Goal: Transaction & Acquisition: Register for event/course

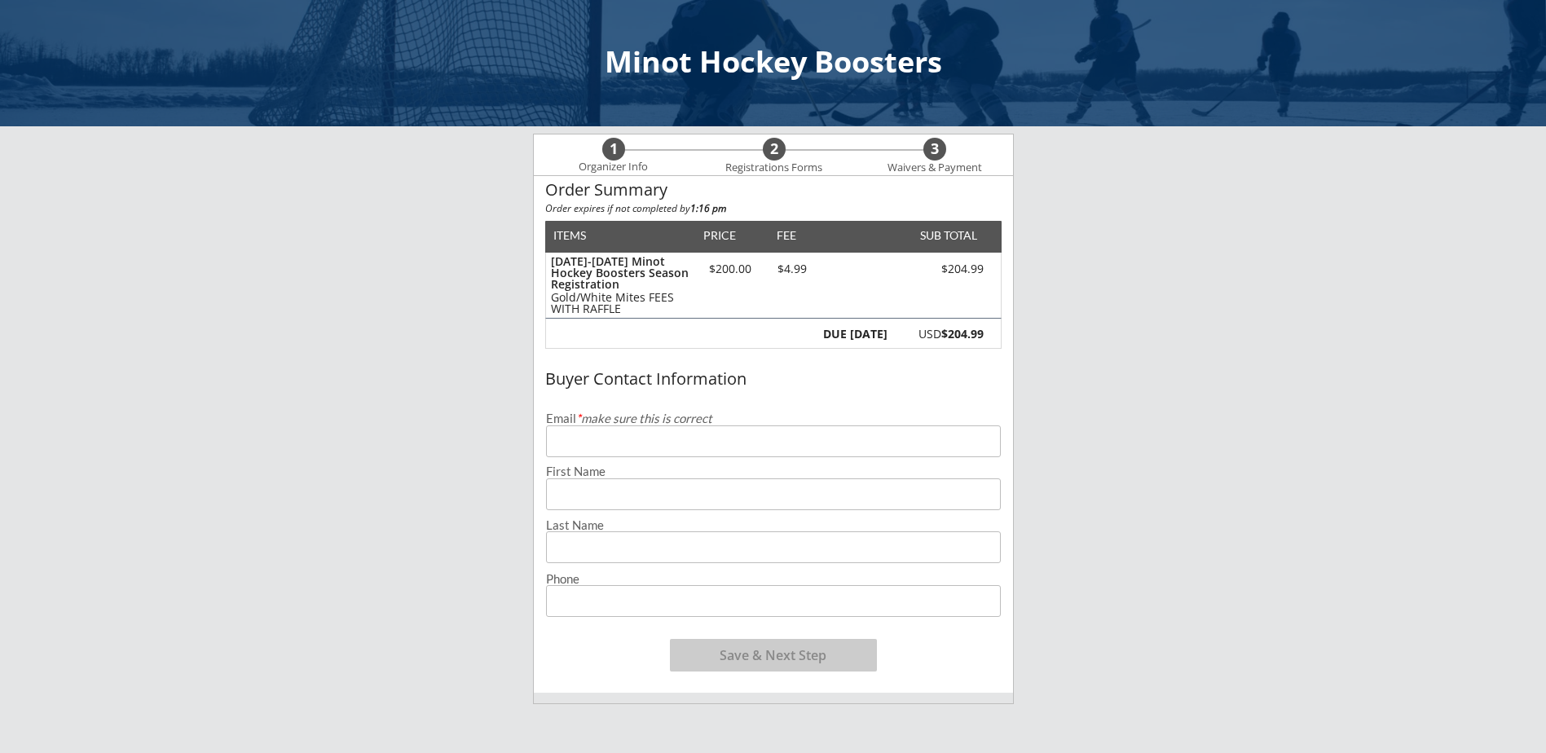
click at [614, 451] on input "email" at bounding box center [773, 441] width 455 height 32
type input "C"
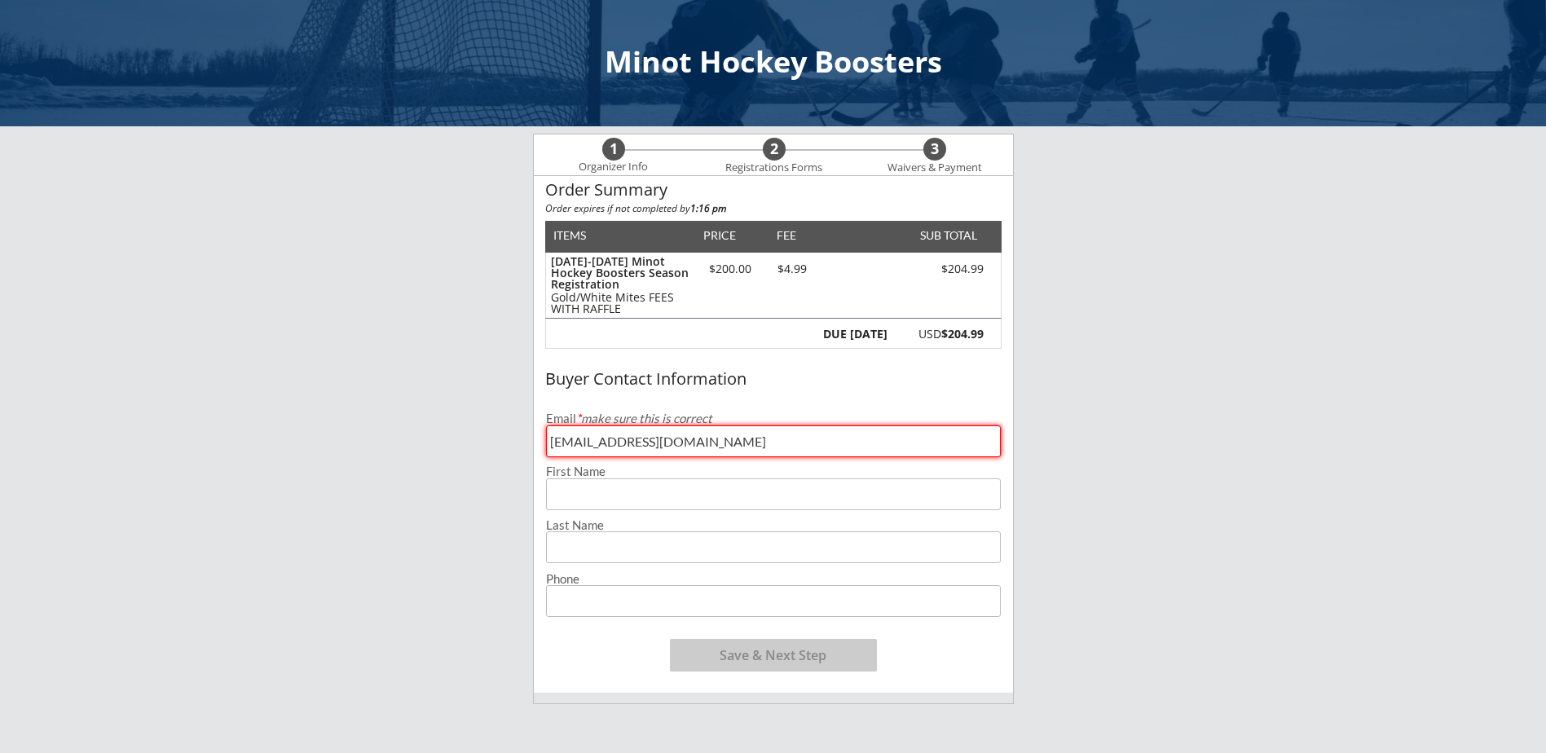
type input "[EMAIL_ADDRESS][DOMAIN_NAME]"
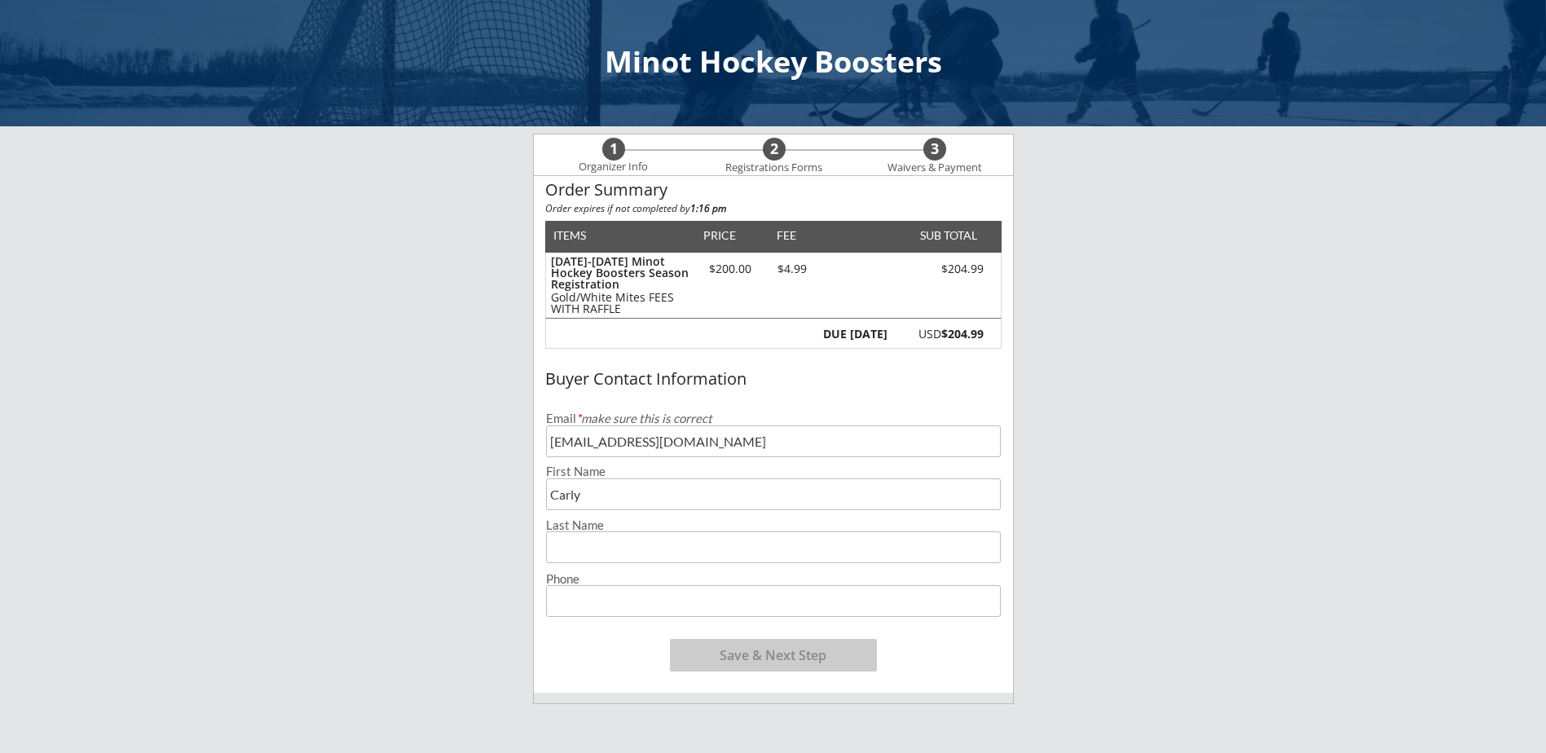
type input "Carly"
type input "[PERSON_NAME]"
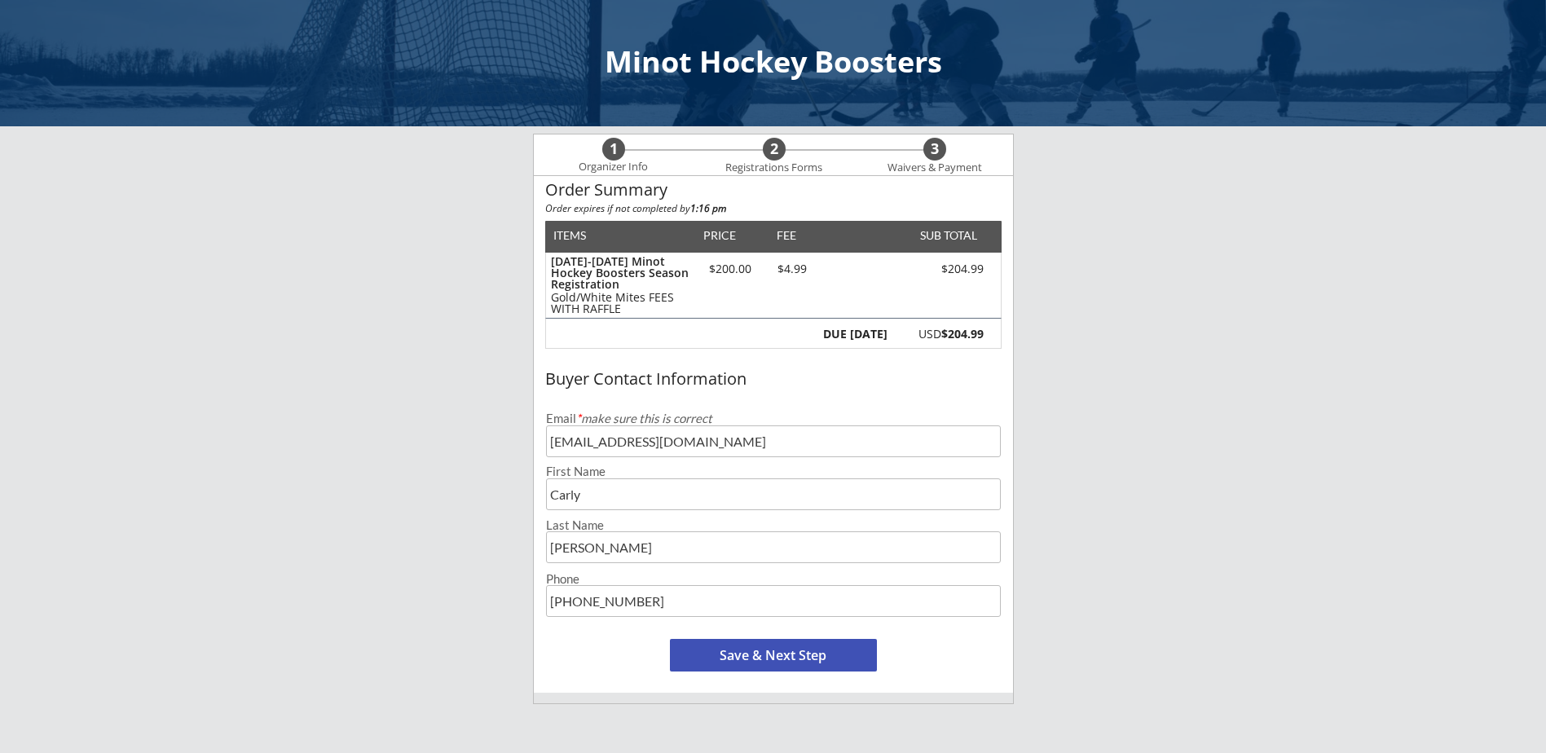
type input "[PHONE_NUMBER]"
click at [771, 659] on button "Save & Next Step" at bounding box center [773, 655] width 207 height 33
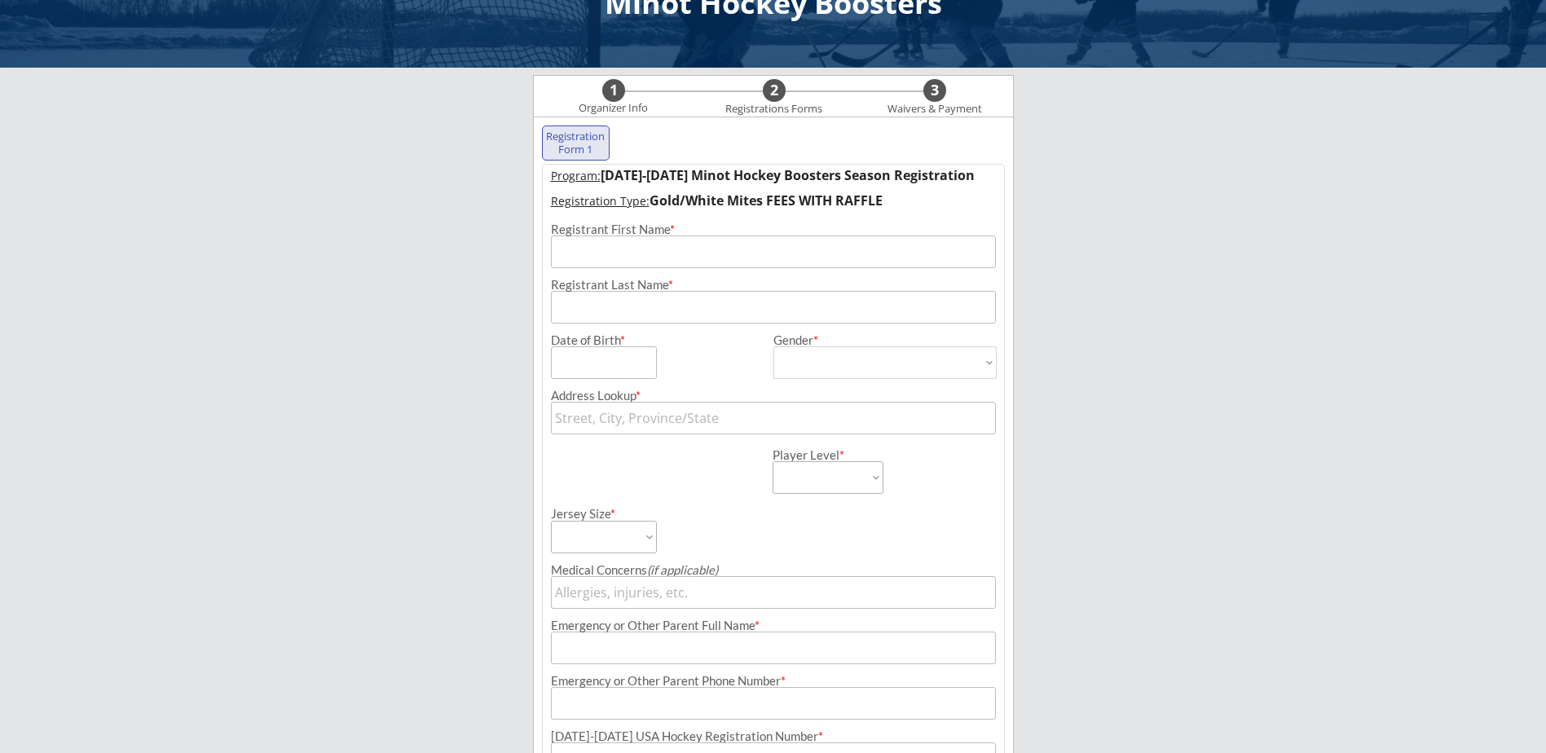
scroll to position [117, 0]
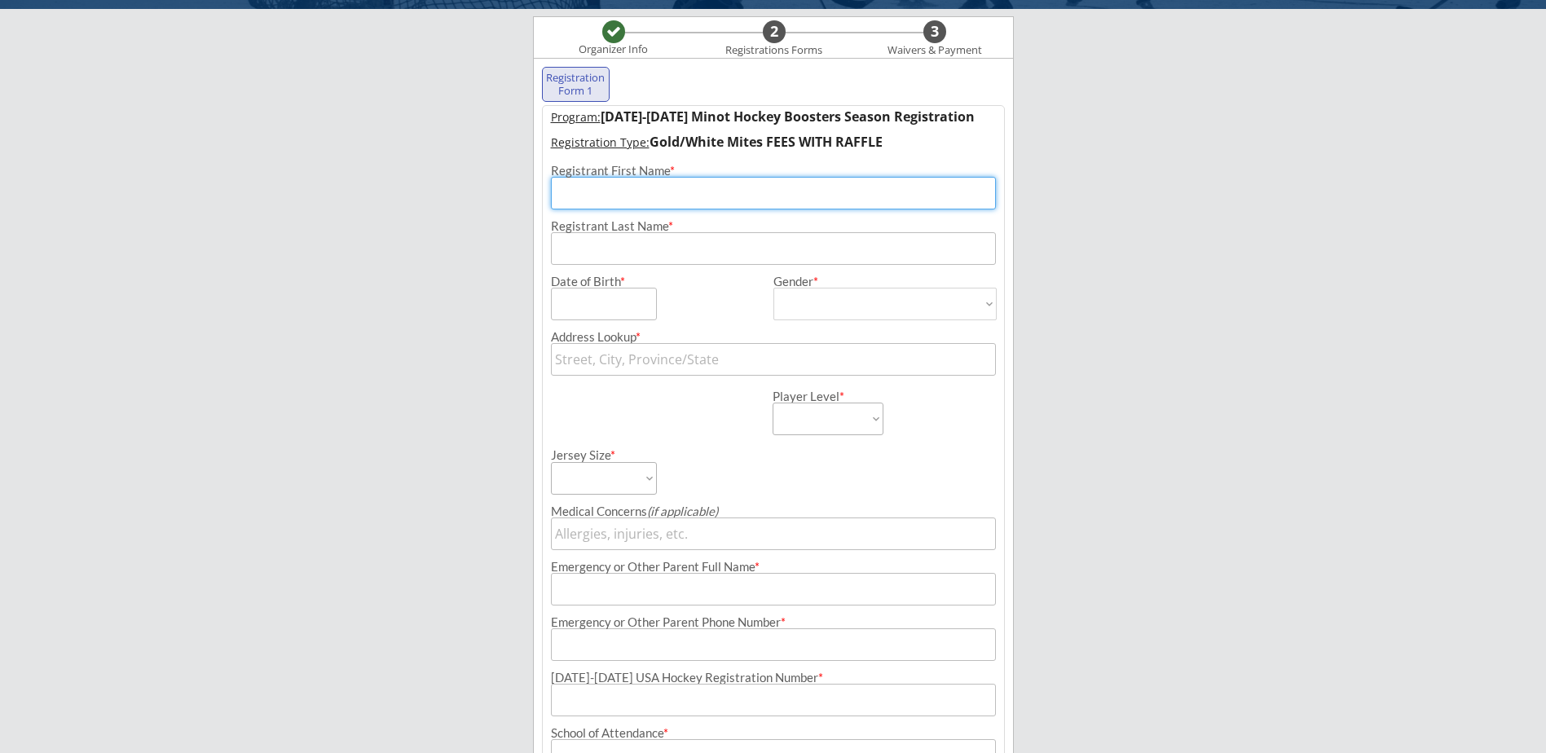
click at [652, 196] on input "input" at bounding box center [773, 193] width 445 height 33
type input "Jace"
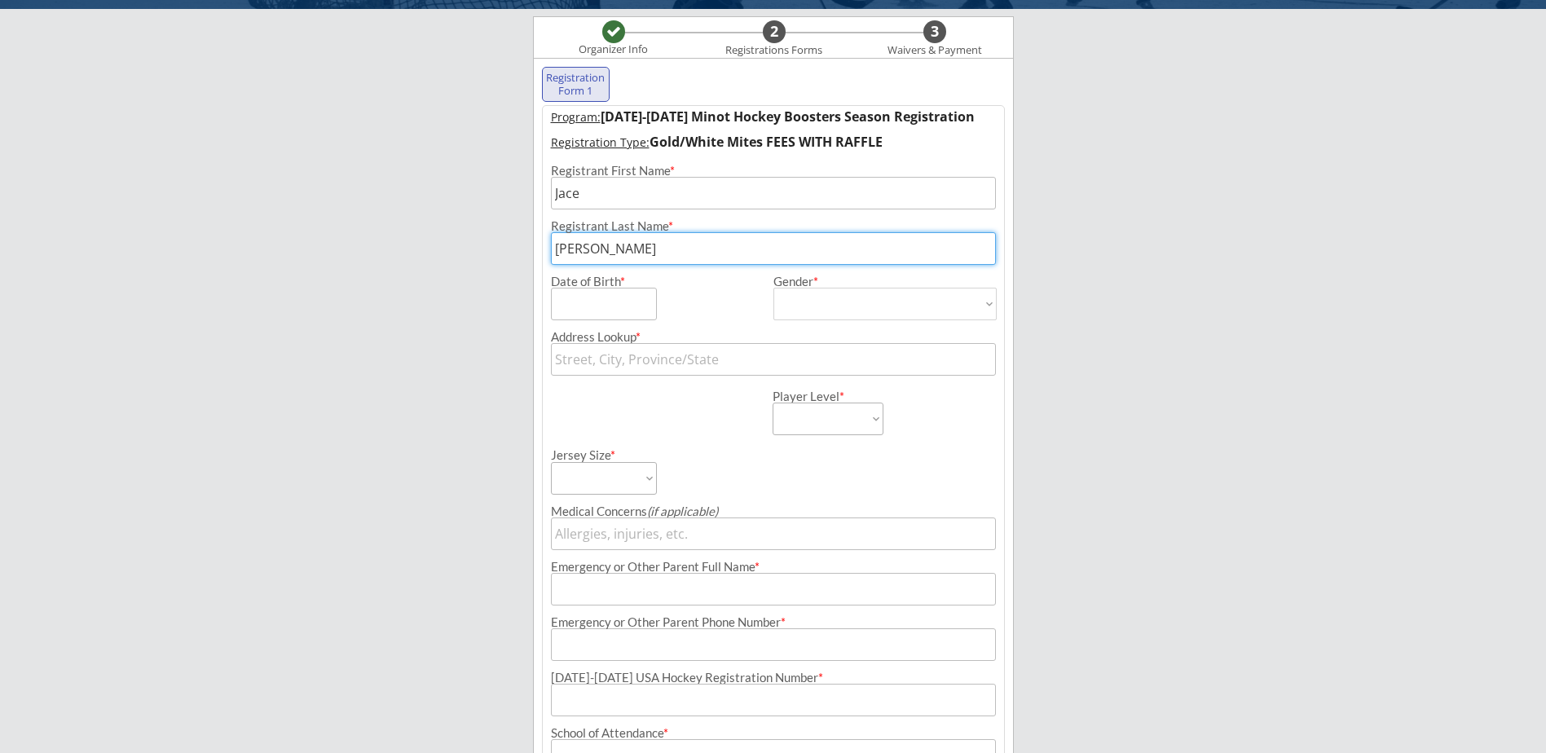
type input "[PERSON_NAME]"
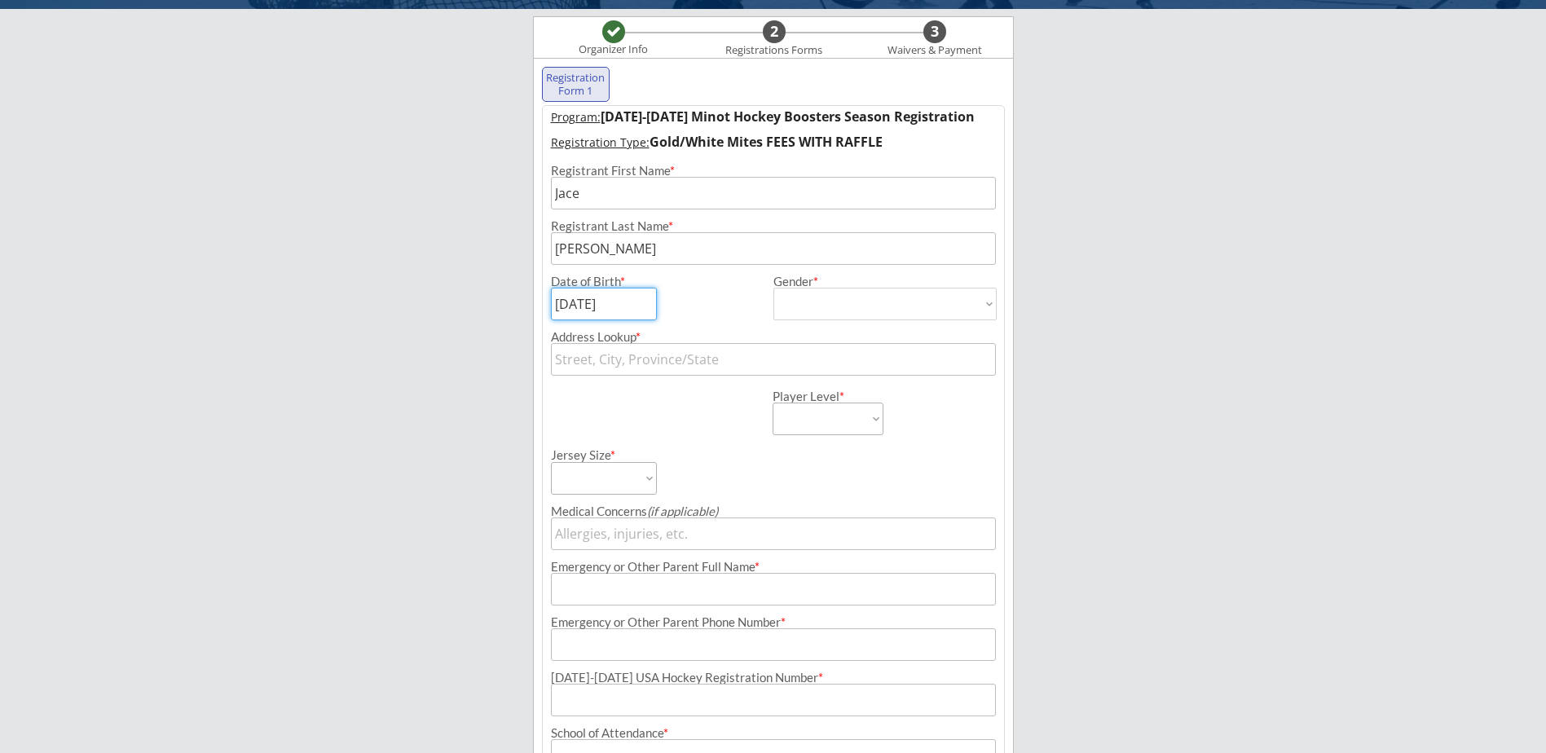
type input "[DATE]"
click at [982, 304] on select "[DEMOGRAPHIC_DATA] [DEMOGRAPHIC_DATA]" at bounding box center [885, 304] width 223 height 33
select select ""[DEMOGRAPHIC_DATA]""
click at [774, 288] on select "[DEMOGRAPHIC_DATA] [DEMOGRAPHIC_DATA]" at bounding box center [885, 304] width 223 height 33
type input "[DEMOGRAPHIC_DATA]"
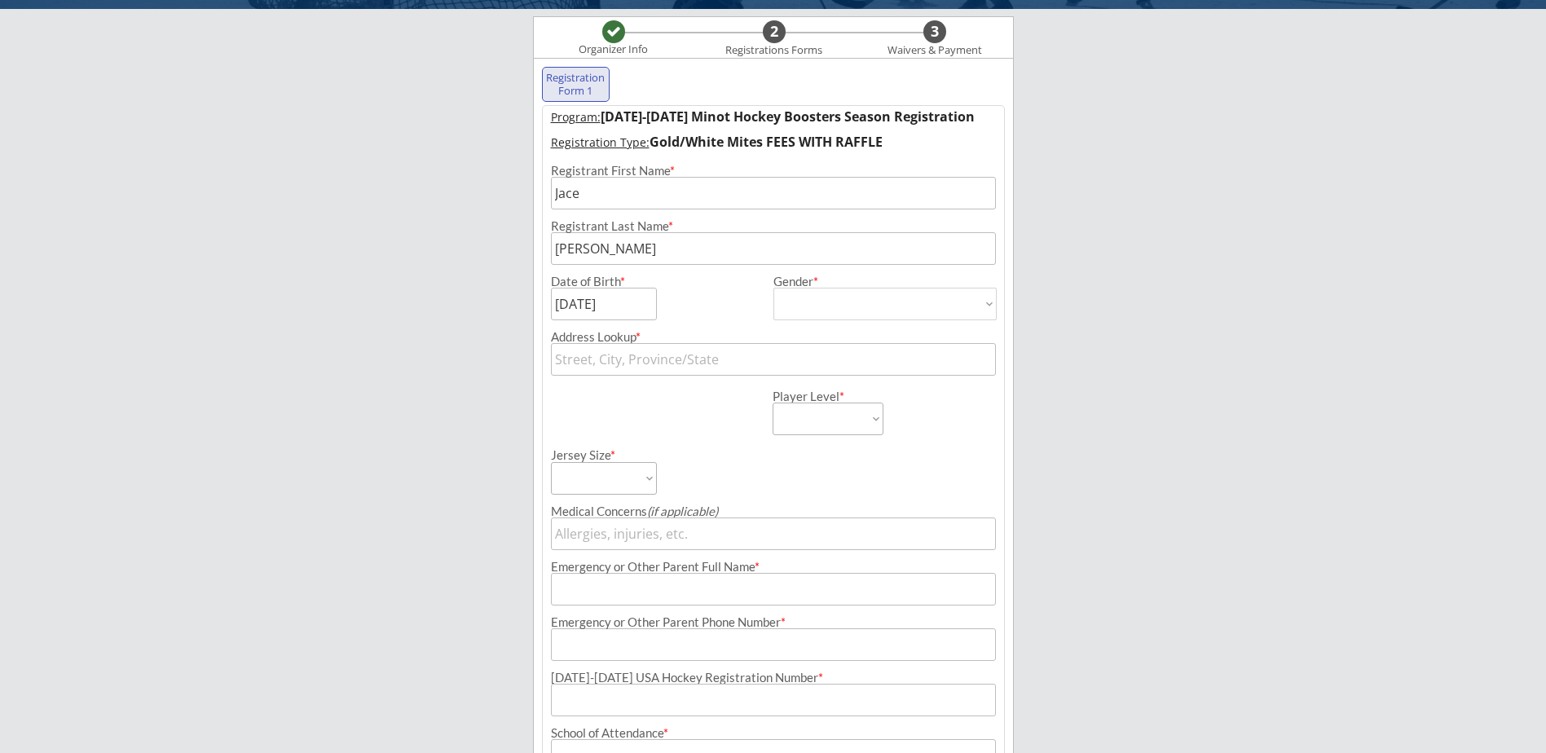
click at [660, 364] on input "text" at bounding box center [773, 359] width 445 height 33
type input "[STREET_ADDRESS]"
type input "[PERSON_NAME]"
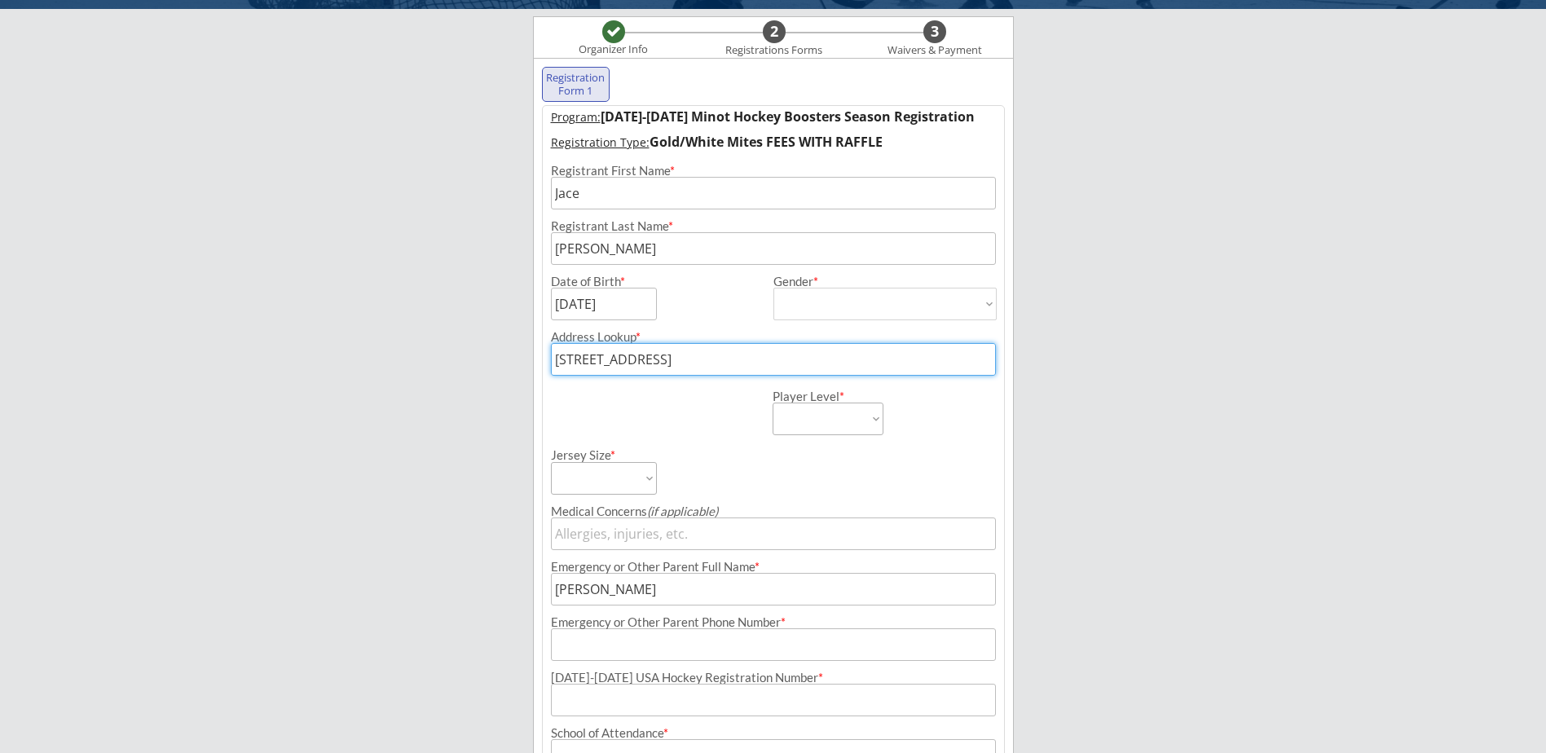
type input "[PHONE_NUMBER]"
type input "[EMAIL_ADDRESS][DOMAIN_NAME]"
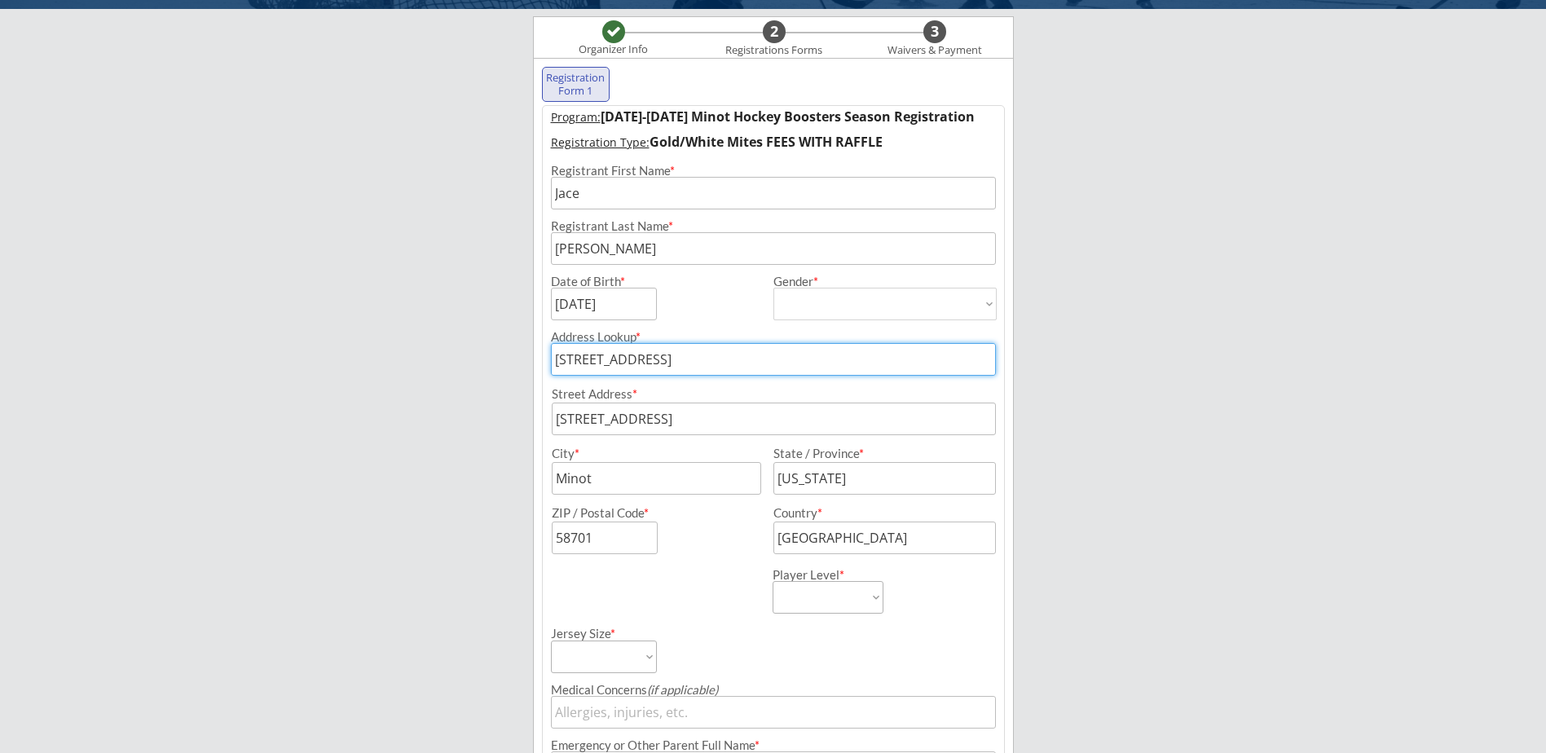
drag, startPoint x: 791, startPoint y: 359, endPoint x: 663, endPoint y: 377, distance: 128.5
click at [663, 377] on div "Address Lookup * [STREET_ADDRESS] Street Address * City * State / Province * ZI…" at bounding box center [773, 437] width 461 height 234
type input "[STREET_ADDRESS]"
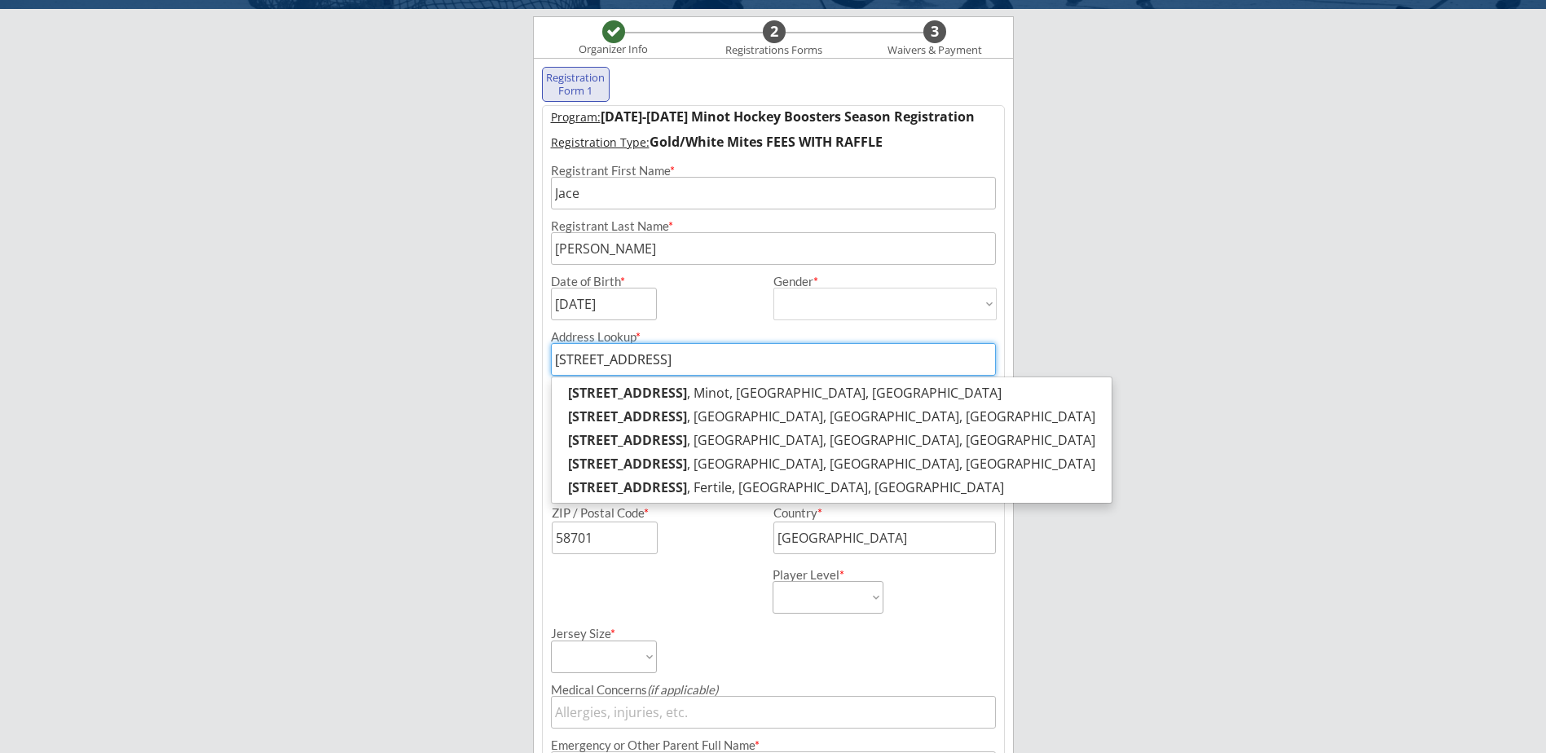
type input "[STREET_ADDRESS]"
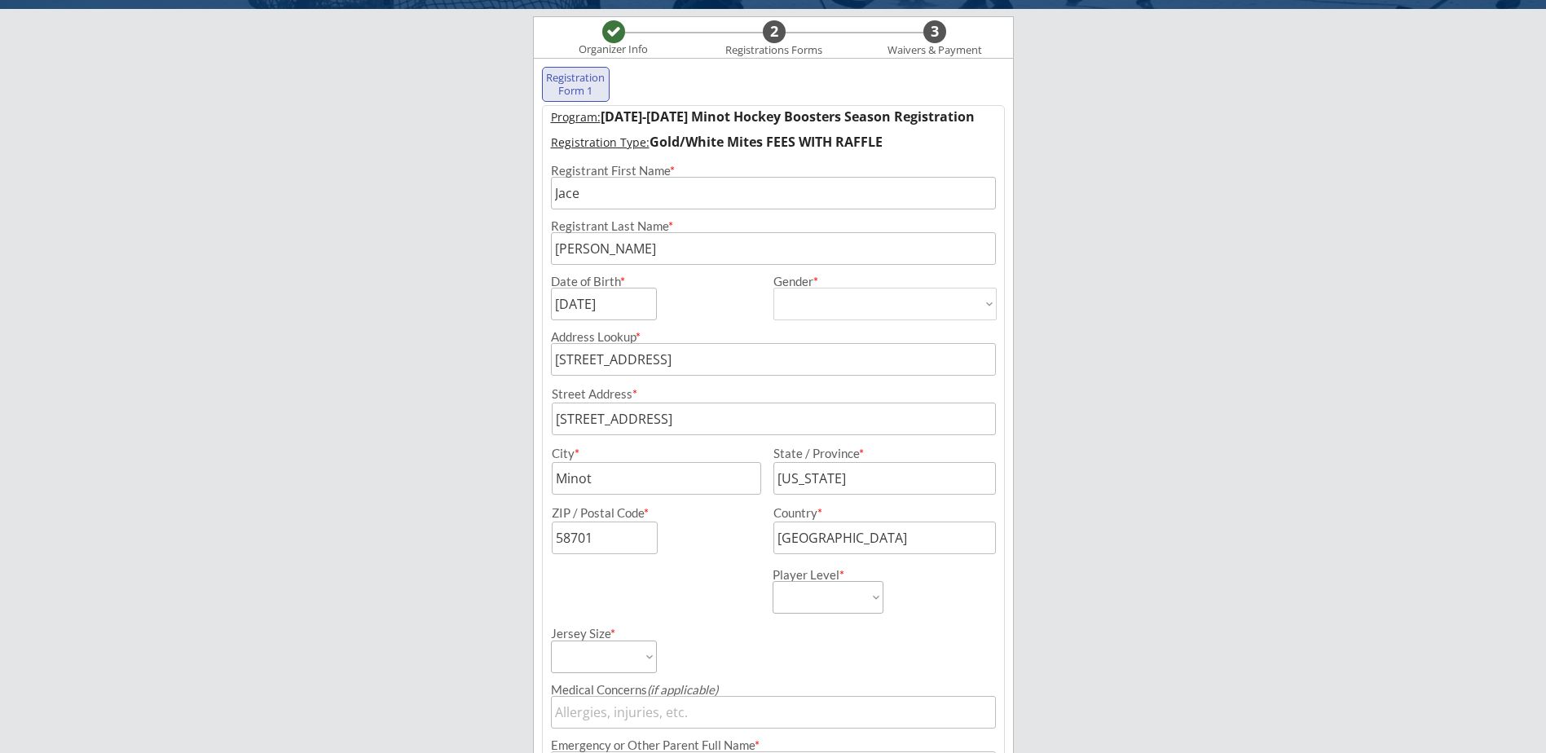
click at [481, 353] on div "Minot Hockey Boosters Organizer Info 2 Registrations Forms 3 Waivers & Payment …" at bounding box center [773, 572] width 1546 height 1378
click at [676, 361] on input "[STREET_ADDRESS]" at bounding box center [773, 359] width 445 height 33
click at [1067, 349] on div "Minot Hockey Boosters Organizer Info 2 Registrations Forms 3 Waivers & Payment …" at bounding box center [773, 572] width 1546 height 1378
click at [770, 424] on input "input" at bounding box center [774, 419] width 444 height 33
click at [673, 359] on input "[STREET_ADDRESS]" at bounding box center [773, 359] width 445 height 33
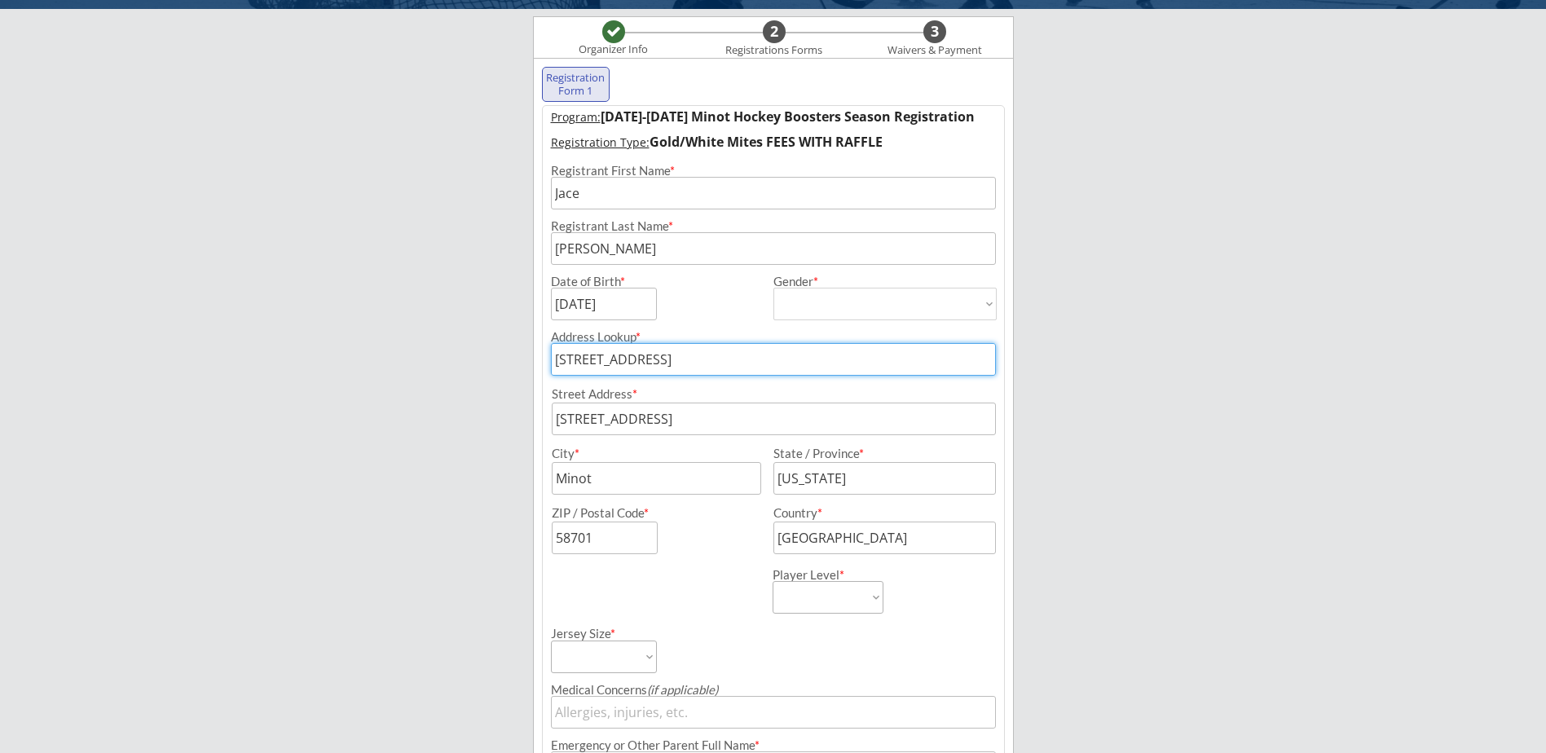
type input "[STREET_ADDRESS]"
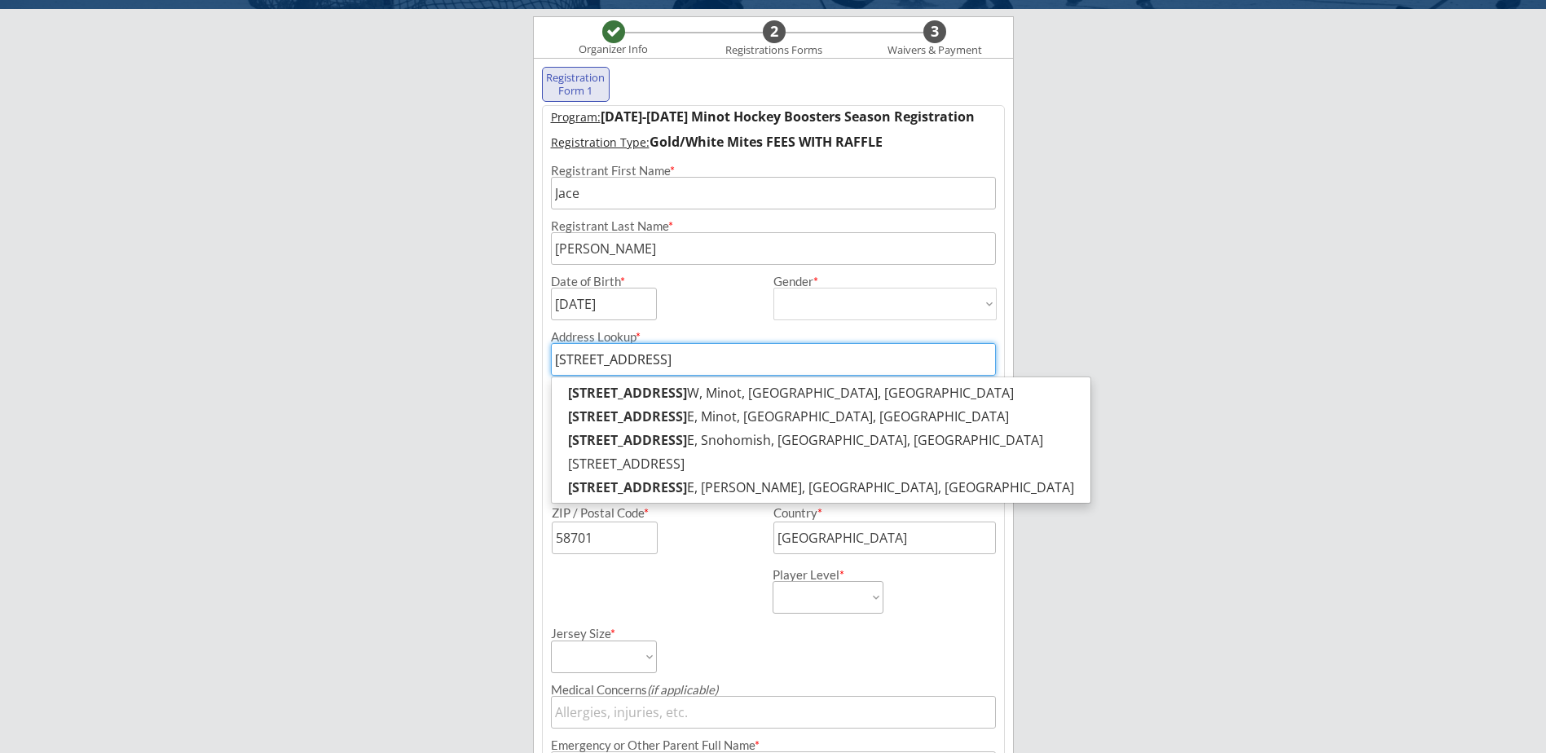
type input "[STREET_ADDRESS]"
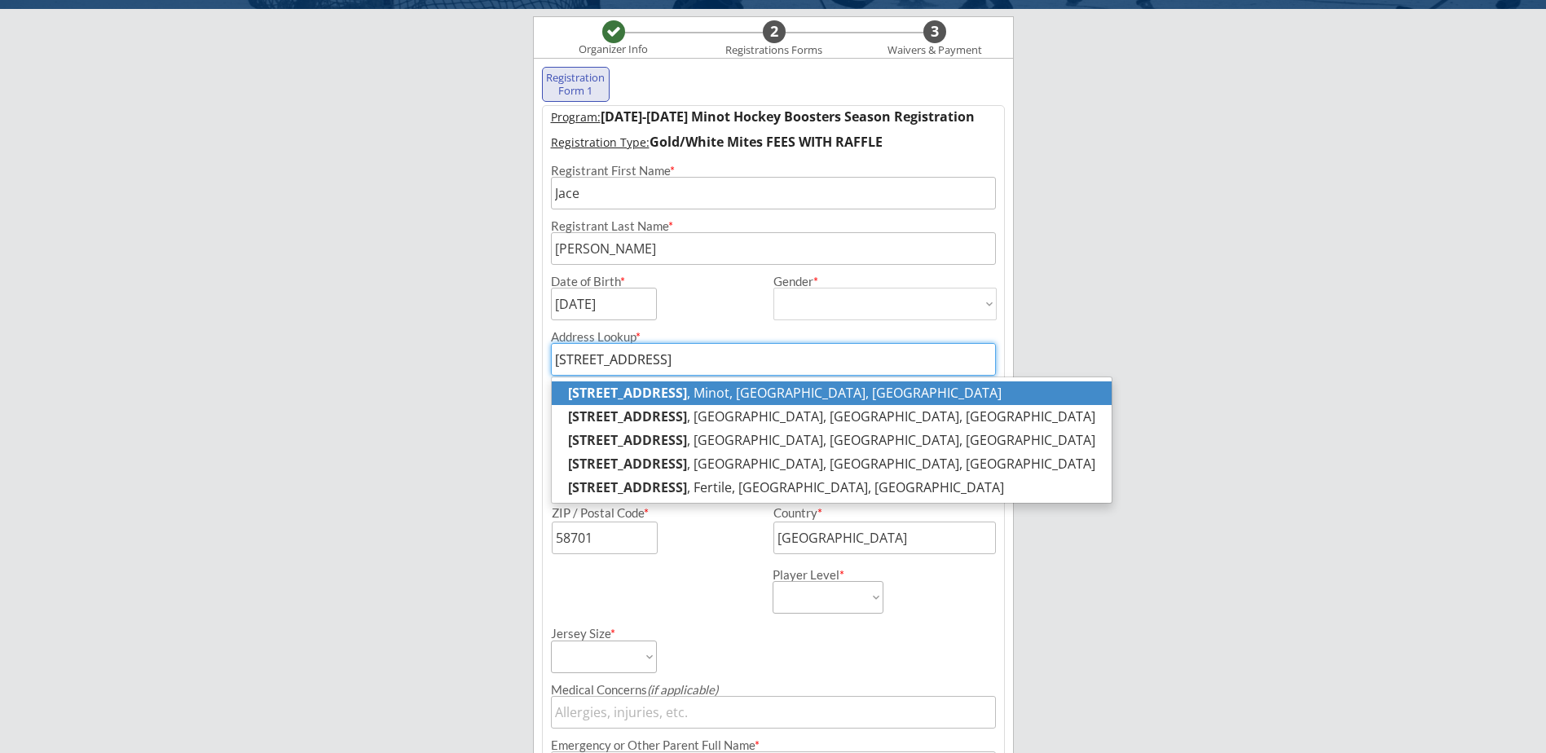
click at [620, 395] on strong "[STREET_ADDRESS]" at bounding box center [627, 393] width 119 height 18
type input "[STREET_ADDRESS]"
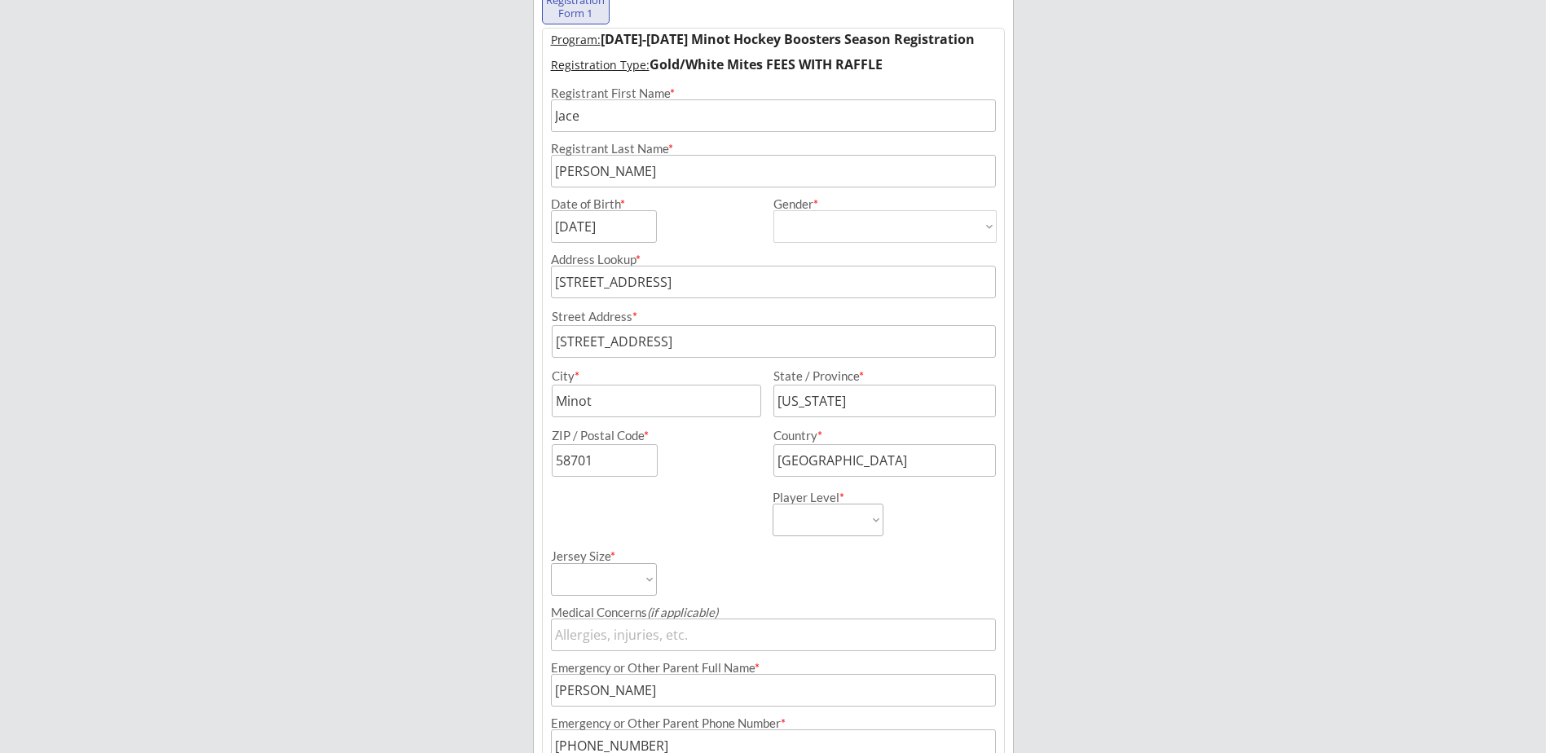
scroll to position [199, 0]
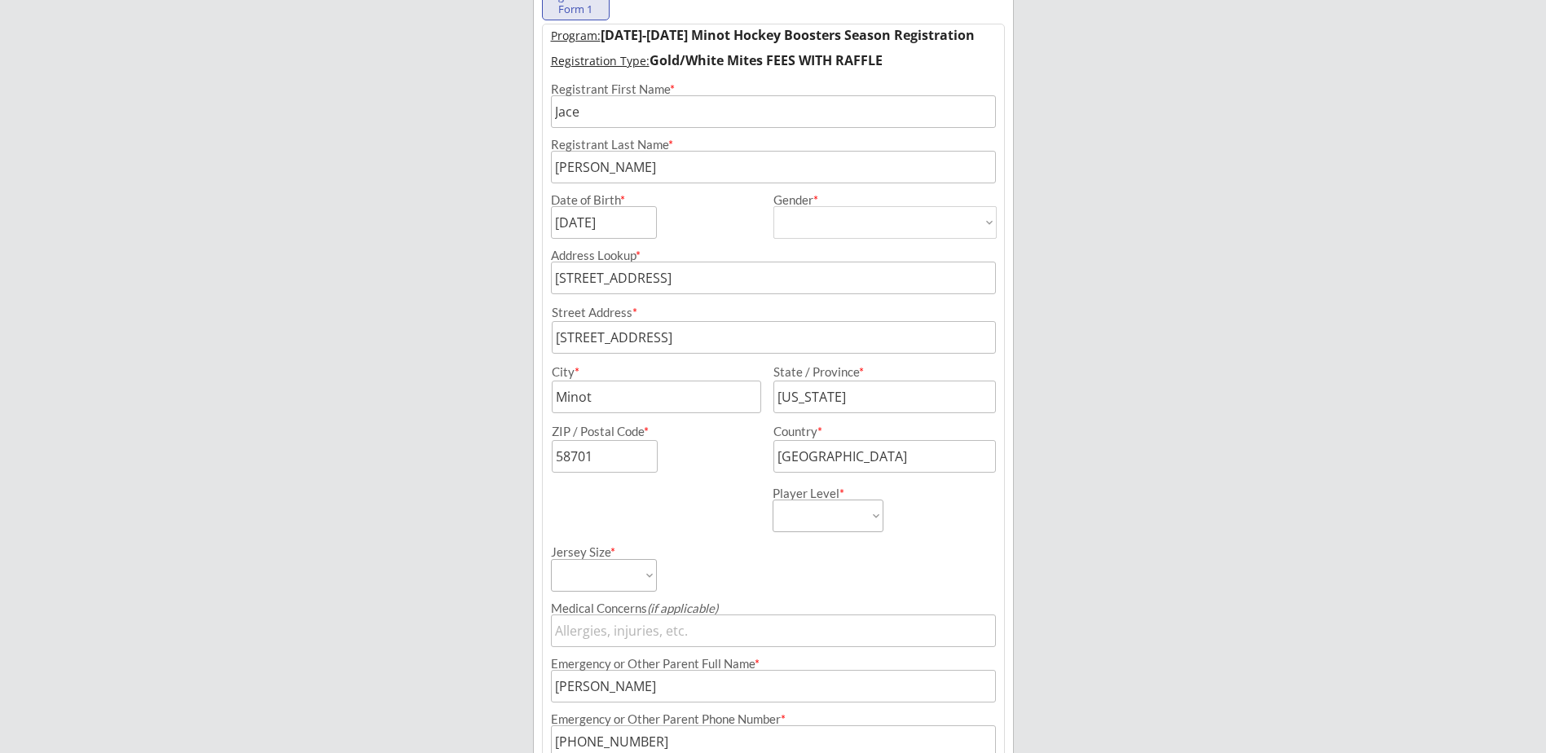
click at [845, 512] on select "Learn to Play Boys Learn to Play Girls Maroon Mites Gold/White Mites Squirts Pe…" at bounding box center [828, 516] width 111 height 33
select select ""Gold/White Mites""
click at [773, 500] on select "Learn to Play Boys Learn to Play Girls Maroon Mites Gold/White Mites Squirts Pe…" at bounding box center [828, 516] width 111 height 33
click at [678, 532] on div "Player Level * Learn to Play Boys Learn to Play Girls Maroon Mites Gold/White M…" at bounding box center [773, 503] width 461 height 60
click at [614, 575] on select "Adult Small Adult Medium Adult Large Adult XL Goalie Cut" at bounding box center [604, 575] width 106 height 33
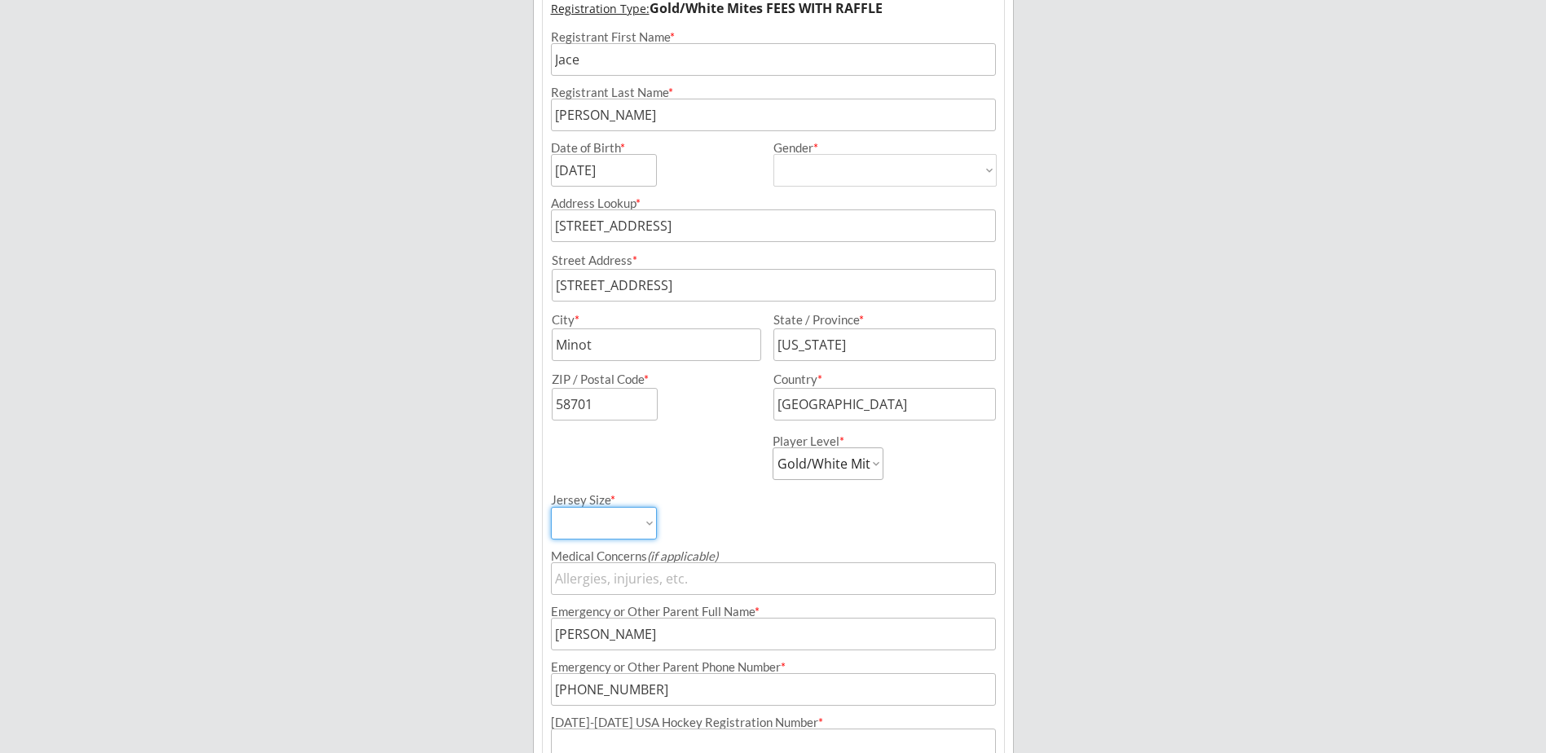
scroll to position [280, 0]
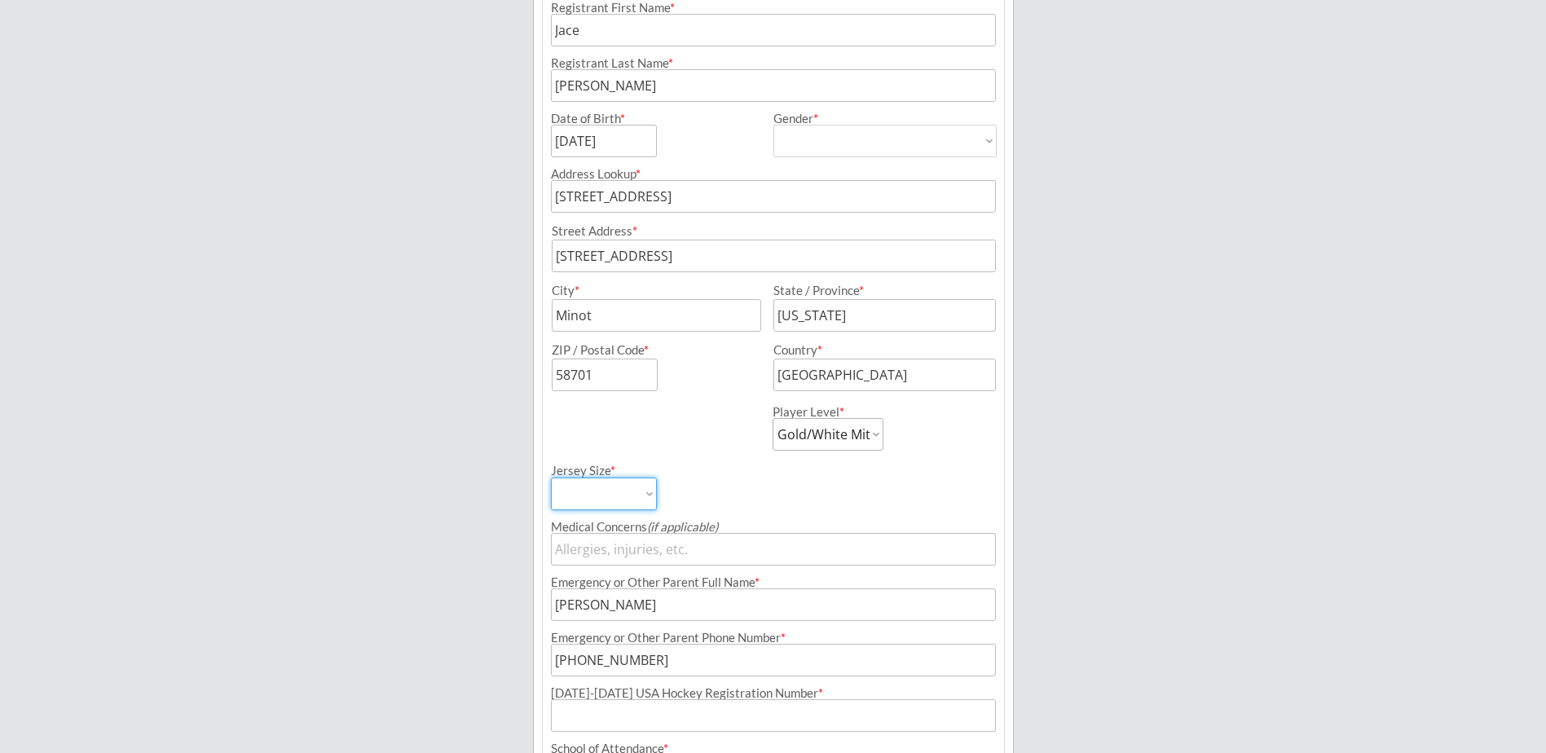
click at [633, 483] on select "Adult Small Adult Medium Adult Large Adult XL Goalie Cut" at bounding box center [604, 494] width 106 height 33
click at [698, 475] on div "Jersey Size * Adult Small Adult Medium Adult Large Adult XL Goalie Cut" at bounding box center [661, 481] width 220 height 60
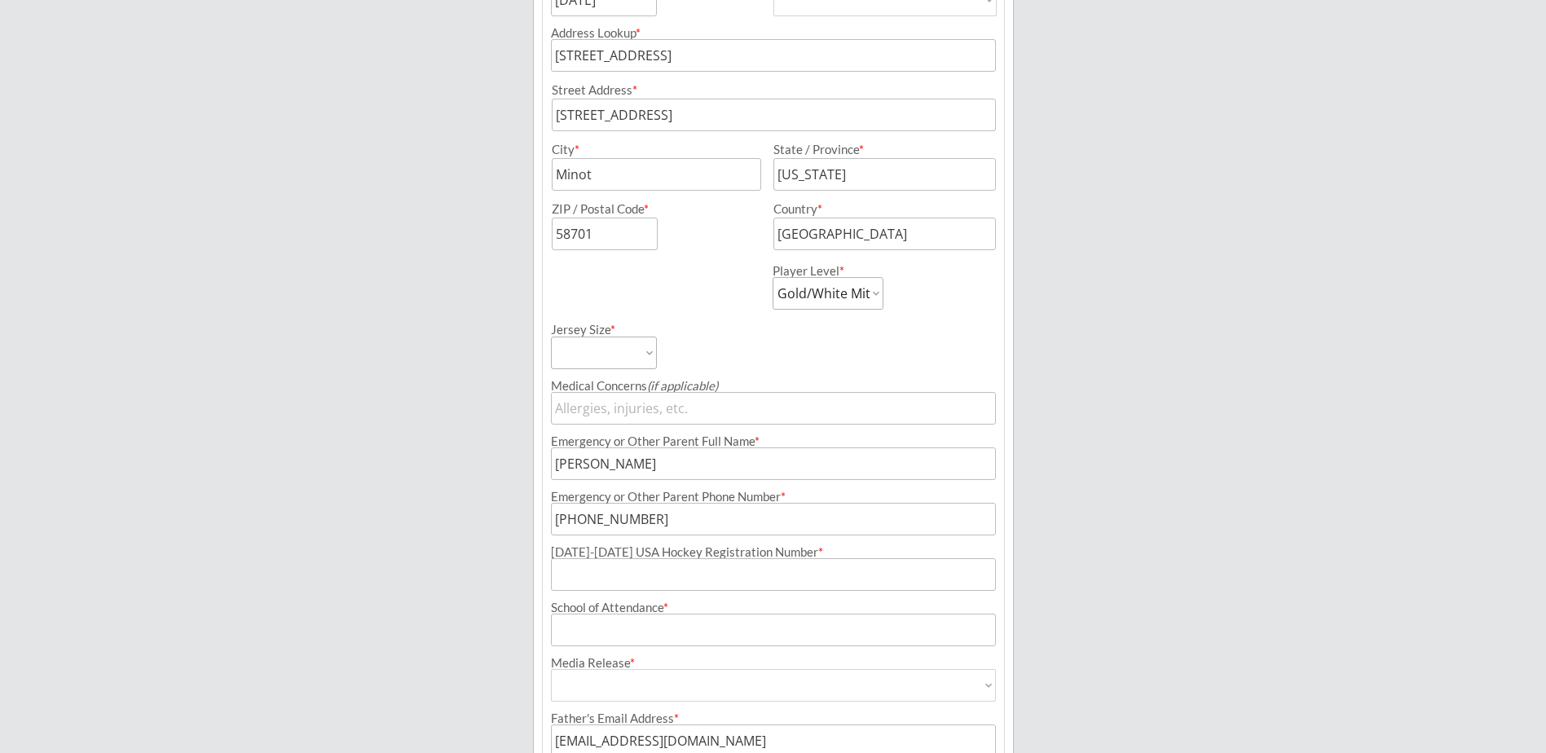
scroll to position [525, 0]
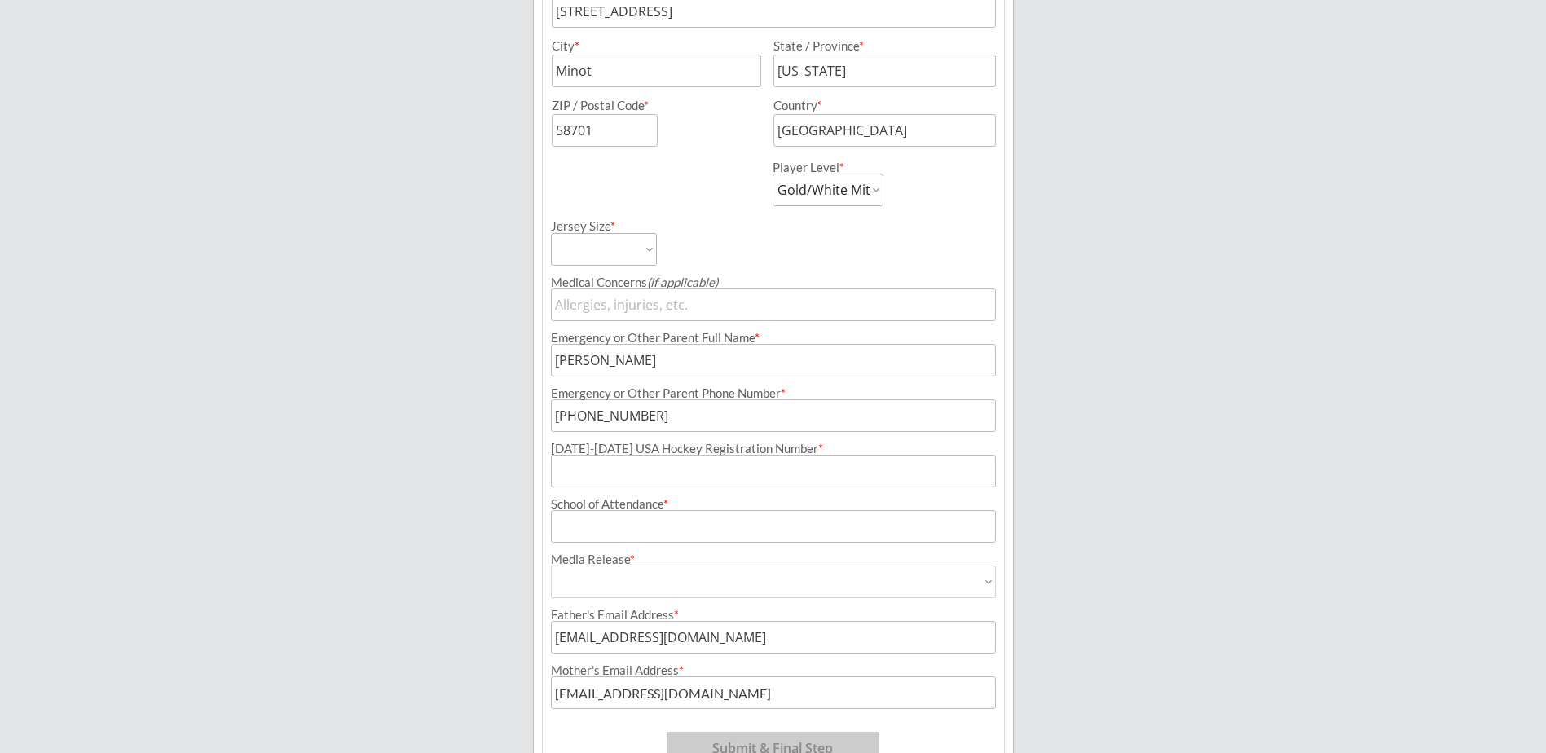
click at [728, 471] on input "input" at bounding box center [773, 471] width 445 height 33
type input "251601929FLEMI"
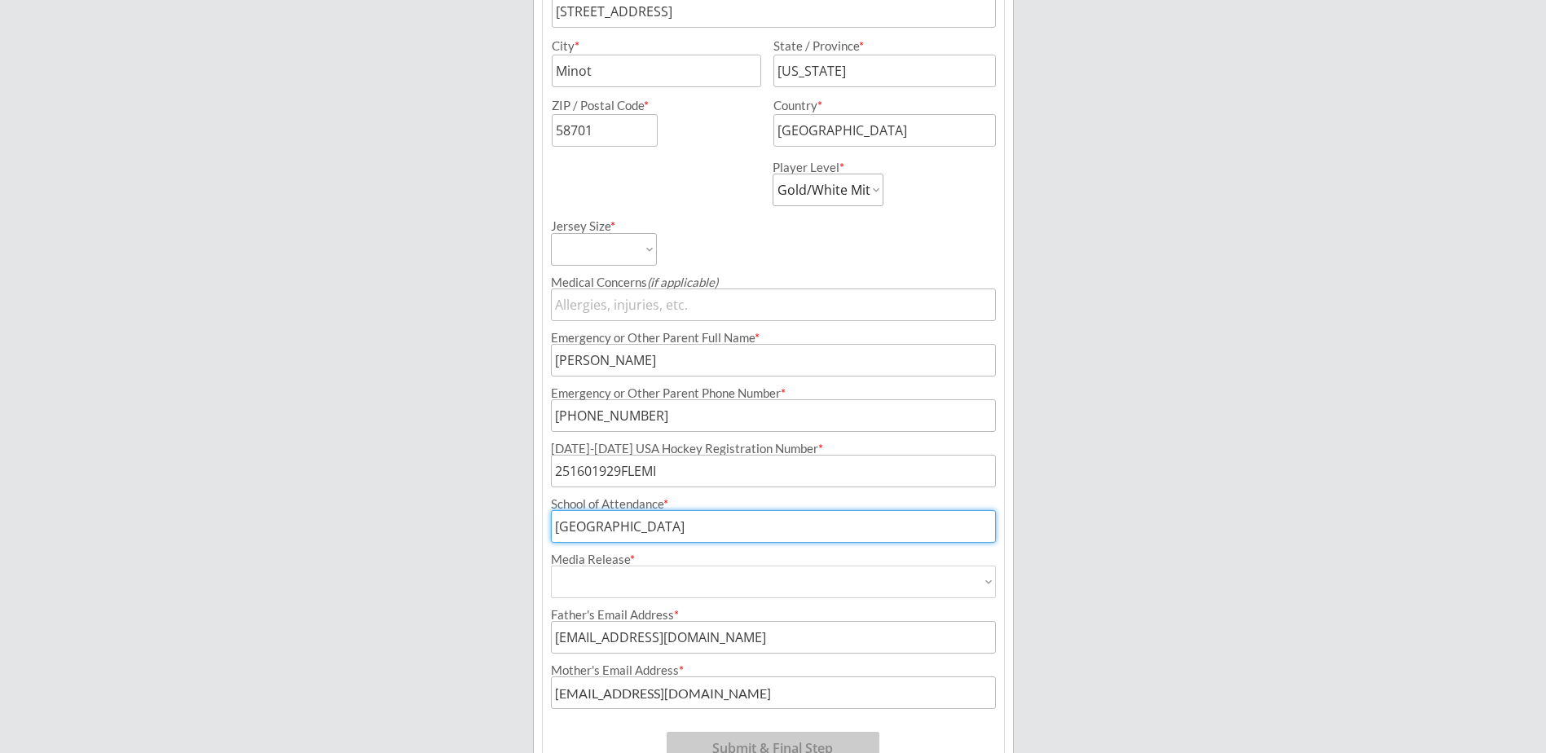
type input "[GEOGRAPHIC_DATA]"
click at [769, 583] on select "Yes No" at bounding box center [773, 582] width 445 height 33
select select ""Yes""
click at [551, 566] on select "Yes No" at bounding box center [773, 582] width 445 height 33
type input "Yes"
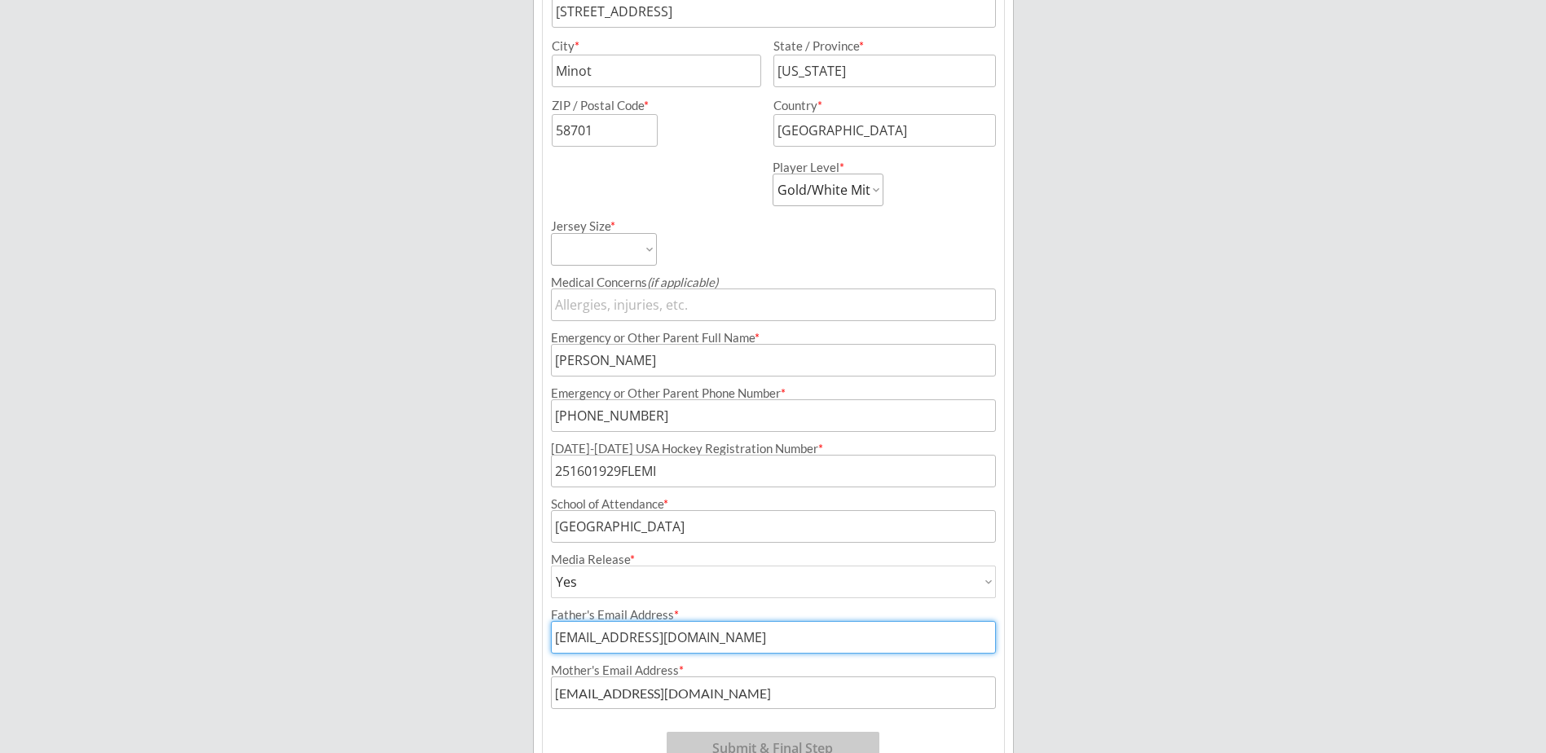
drag, startPoint x: 619, startPoint y: 640, endPoint x: 518, endPoint y: 639, distance: 101.9
click at [518, 639] on div "Minot Hockey Boosters Organizer Info 2 Registrations Forms 3 Waivers & Payment …" at bounding box center [773, 164] width 1546 height 1378
type input "[EMAIL_ADDRESS][DOMAIN_NAME]"
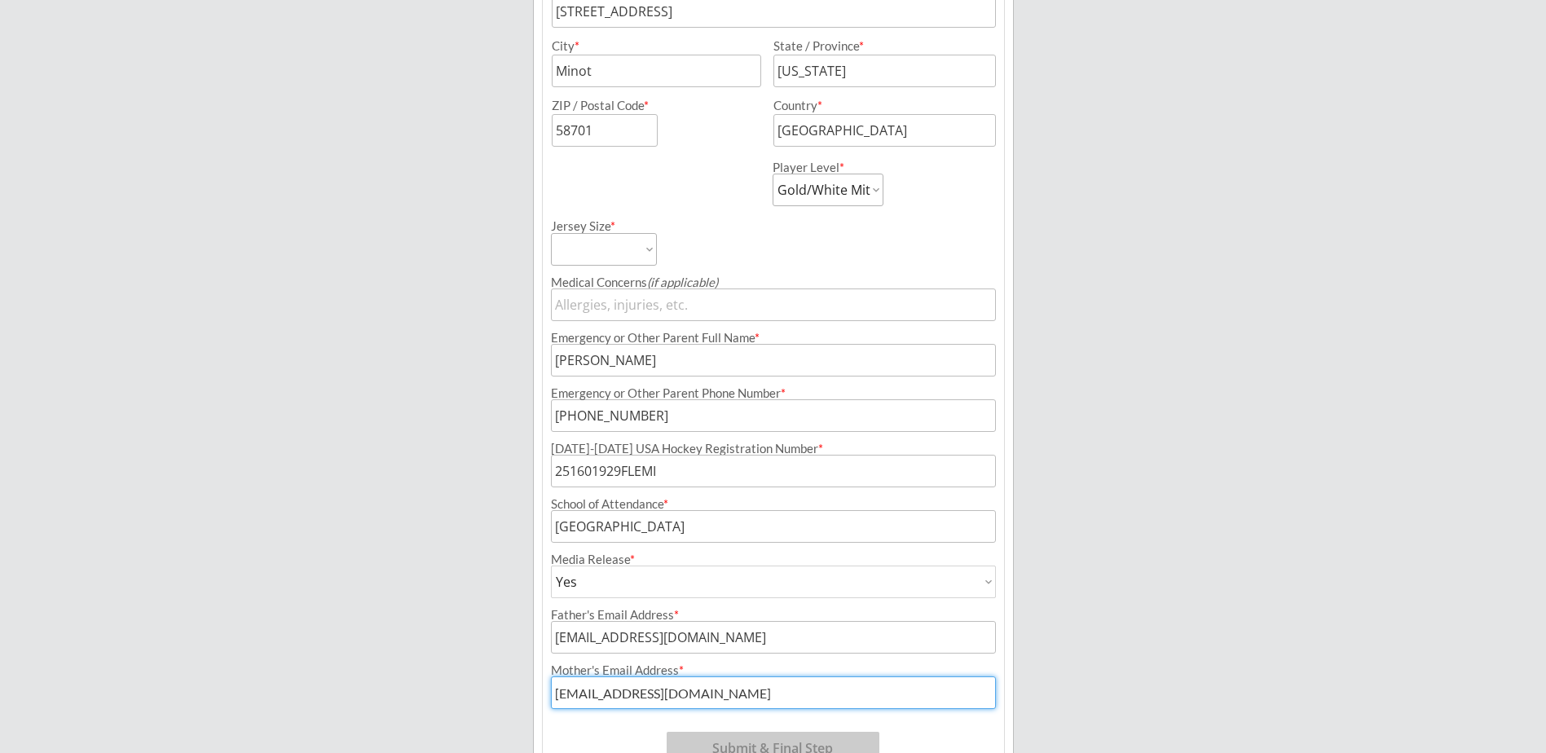
click at [720, 700] on input "input" at bounding box center [773, 693] width 445 height 33
click at [476, 683] on div "Minot Hockey Boosters Organizer Info 2 Registrations Forms 3 Waivers & Payment …" at bounding box center [773, 164] width 1546 height 1378
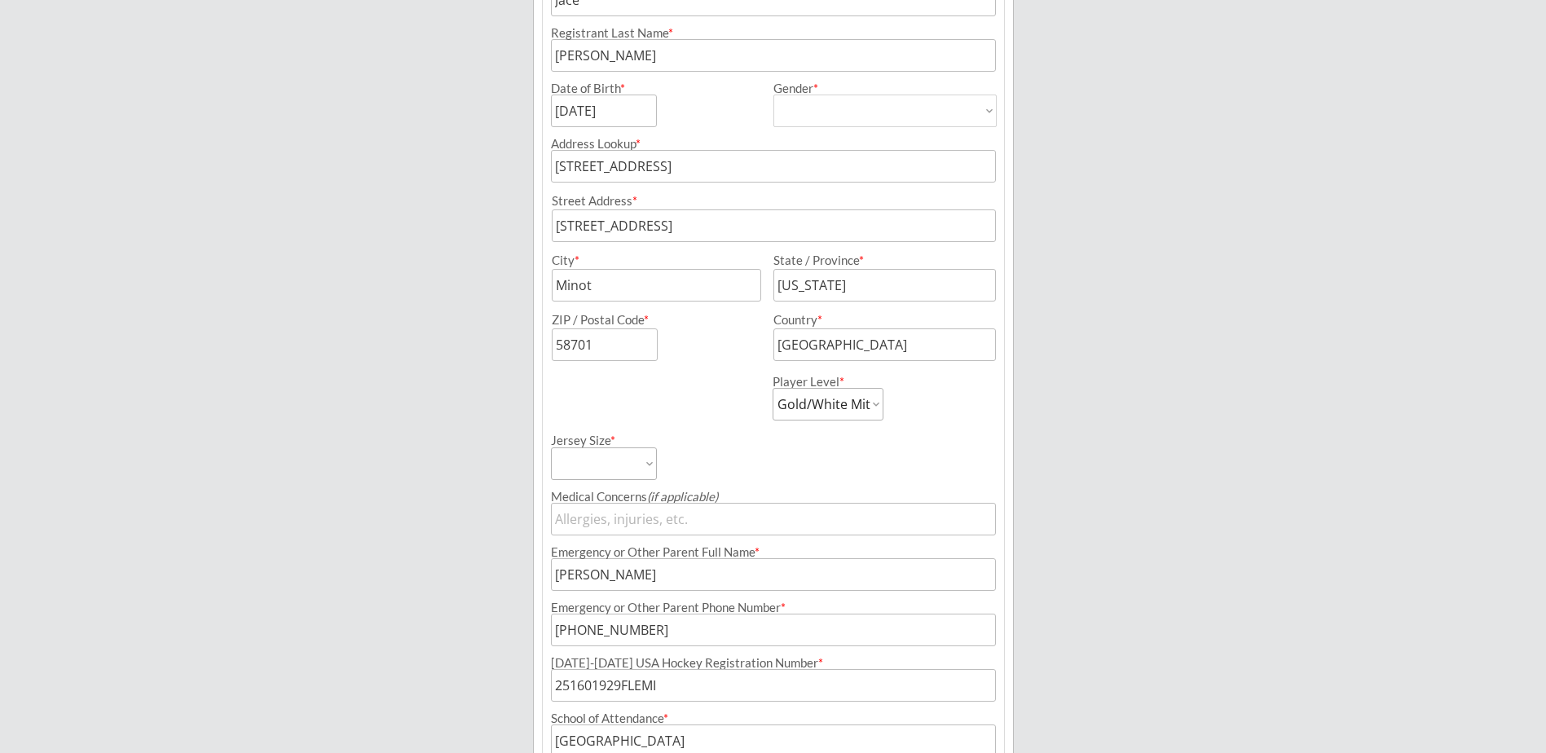
scroll to position [299, 0]
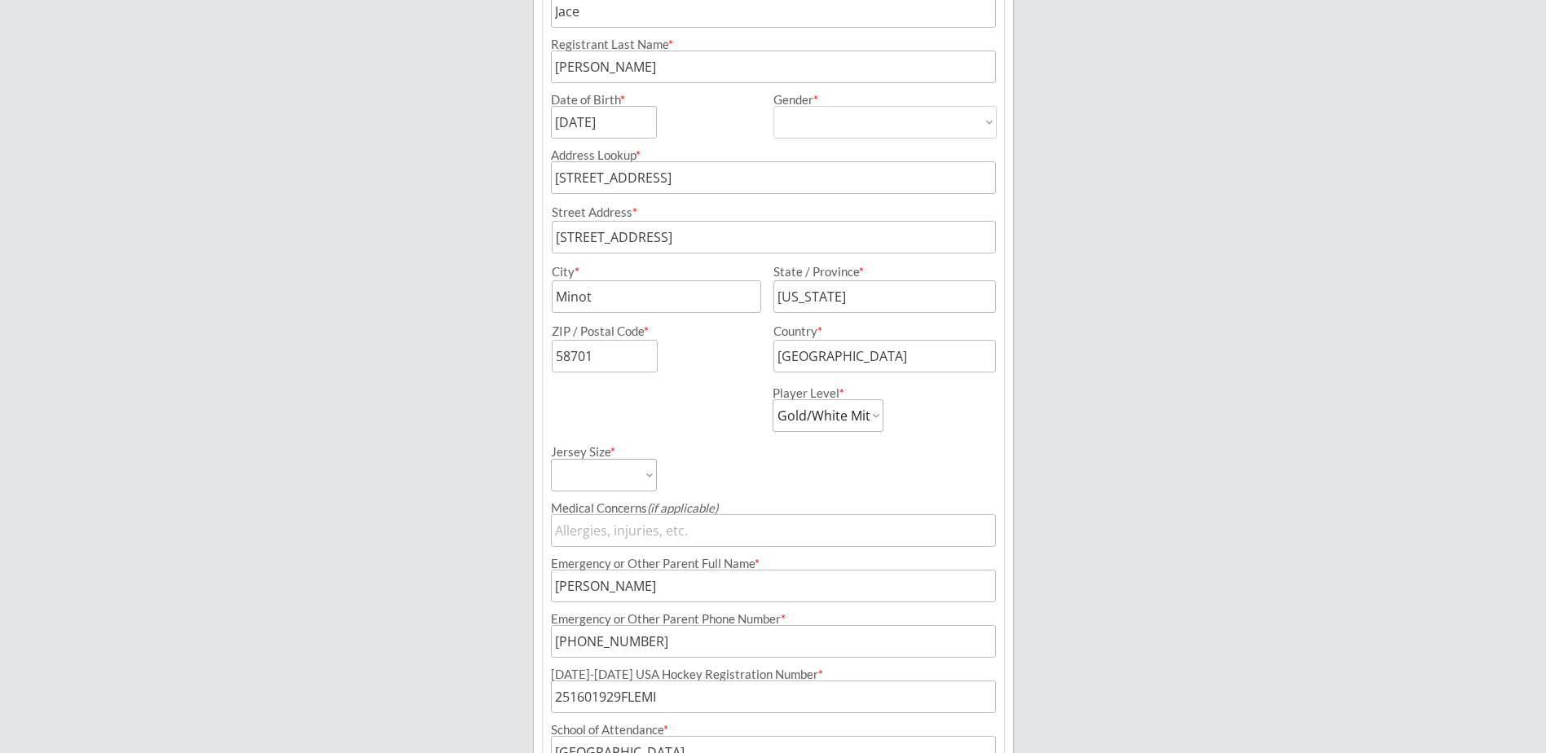
click at [646, 473] on select "Adult Small Adult Medium Adult Large Adult XL Goalie Cut" at bounding box center [604, 475] width 106 height 33
click at [1002, 439] on div "Jersey Size * Adult Small Adult Medium Adult Large Adult XL Goalie Cut" at bounding box center [773, 462] width 461 height 60
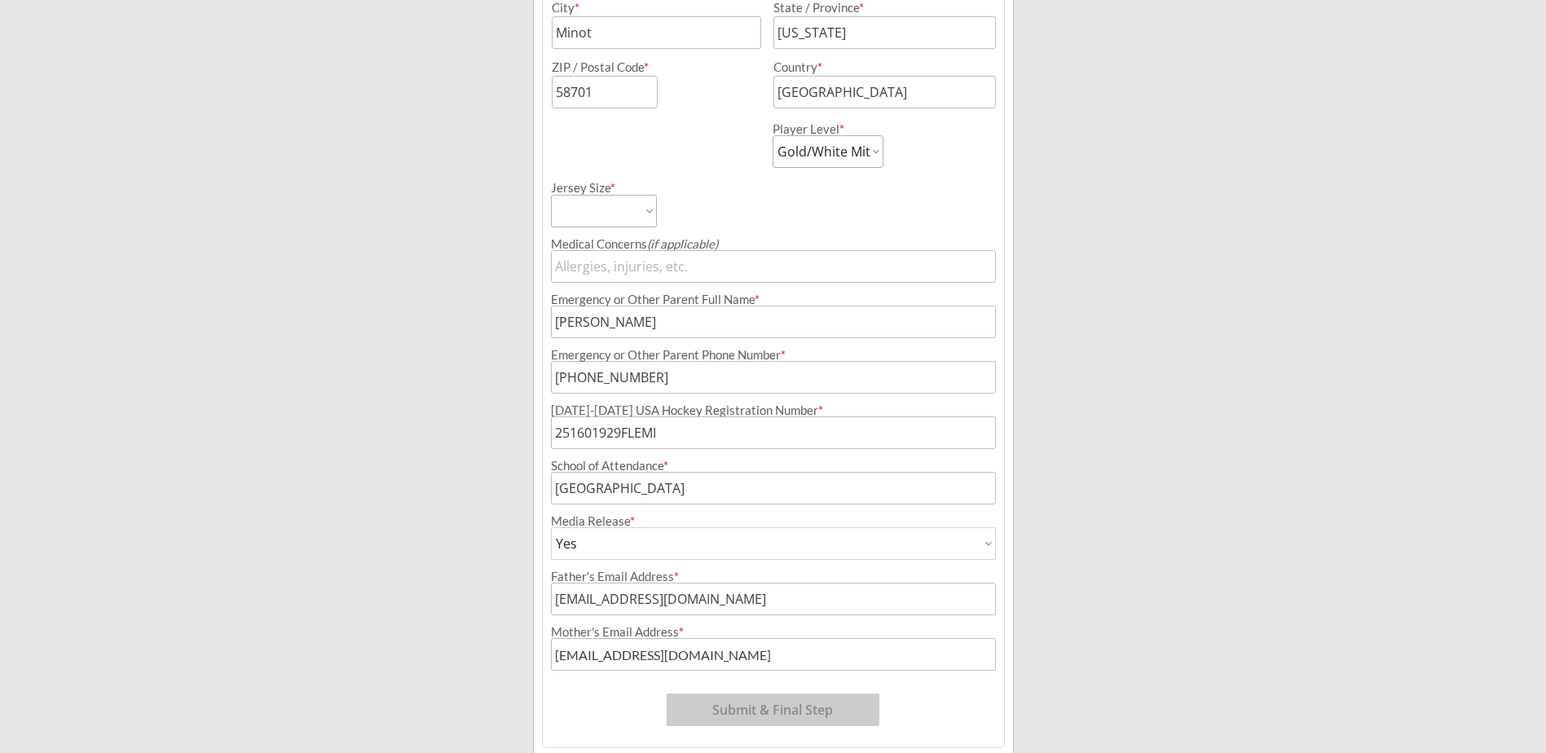
scroll to position [571, 0]
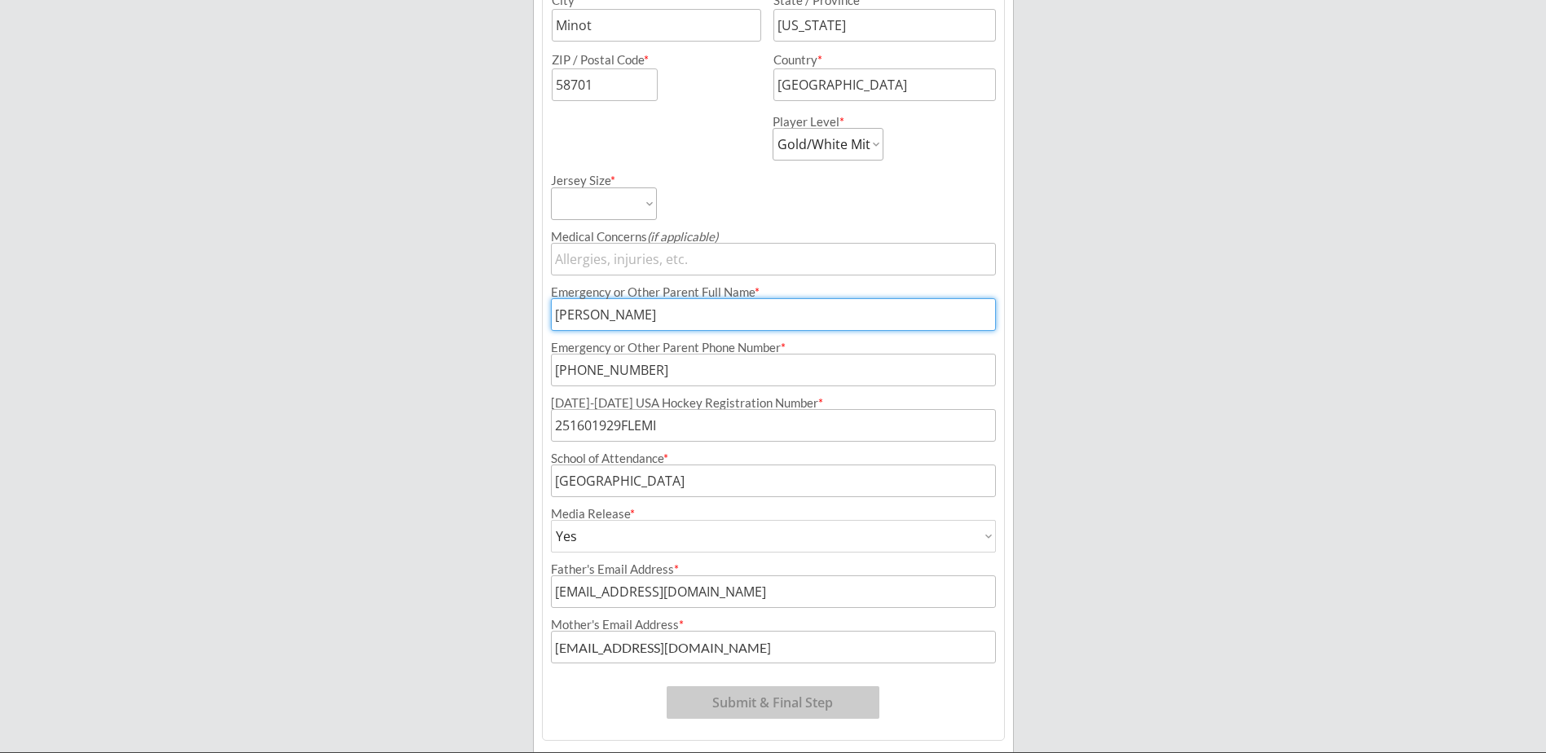
drag, startPoint x: 734, startPoint y: 315, endPoint x: 447, endPoint y: 316, distance: 286.1
click at [449, 316] on div "Minot Hockey Boosters Organizer Info 2 Registrations Forms 3 Waivers & Payment …" at bounding box center [773, 118] width 1546 height 1378
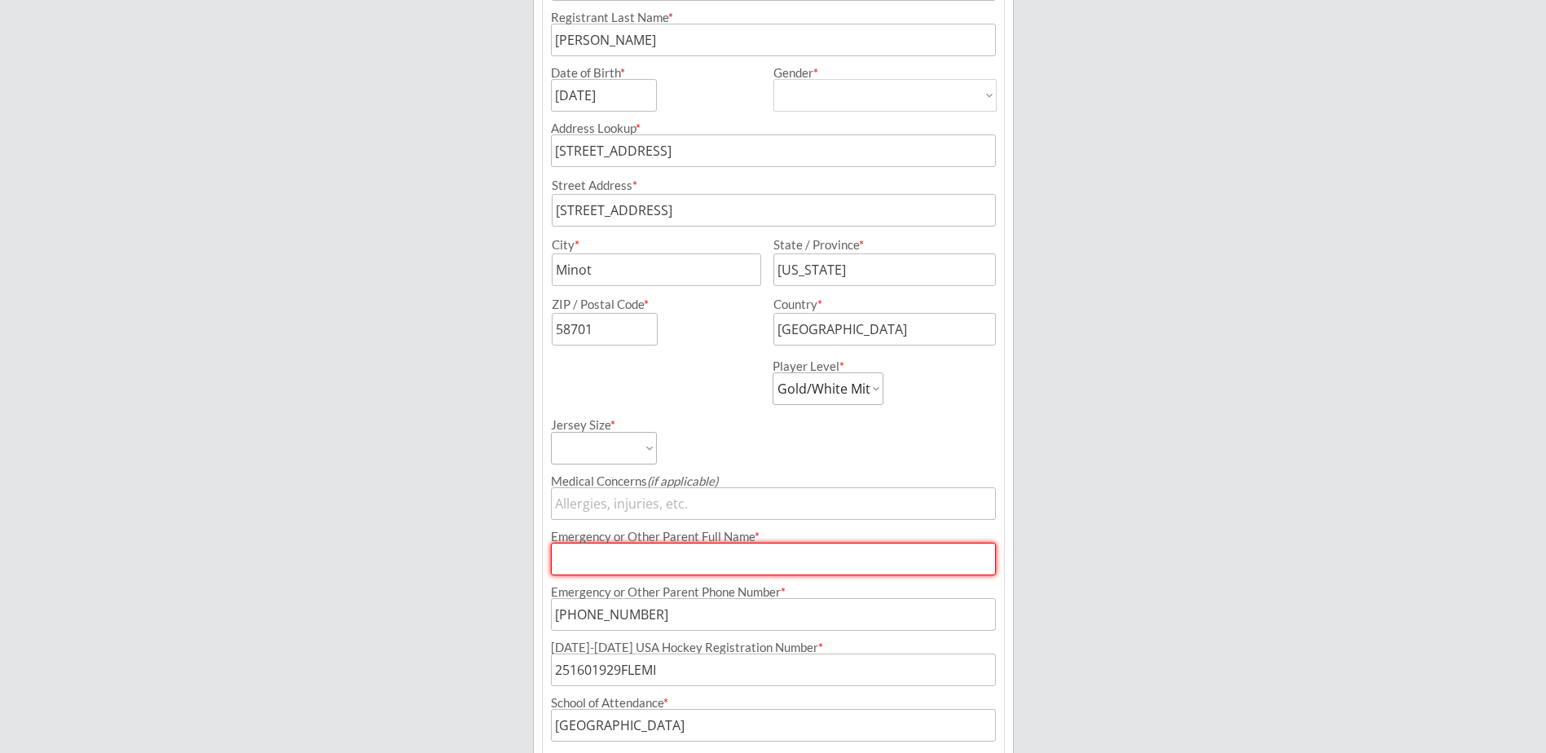
scroll to position [408, 0]
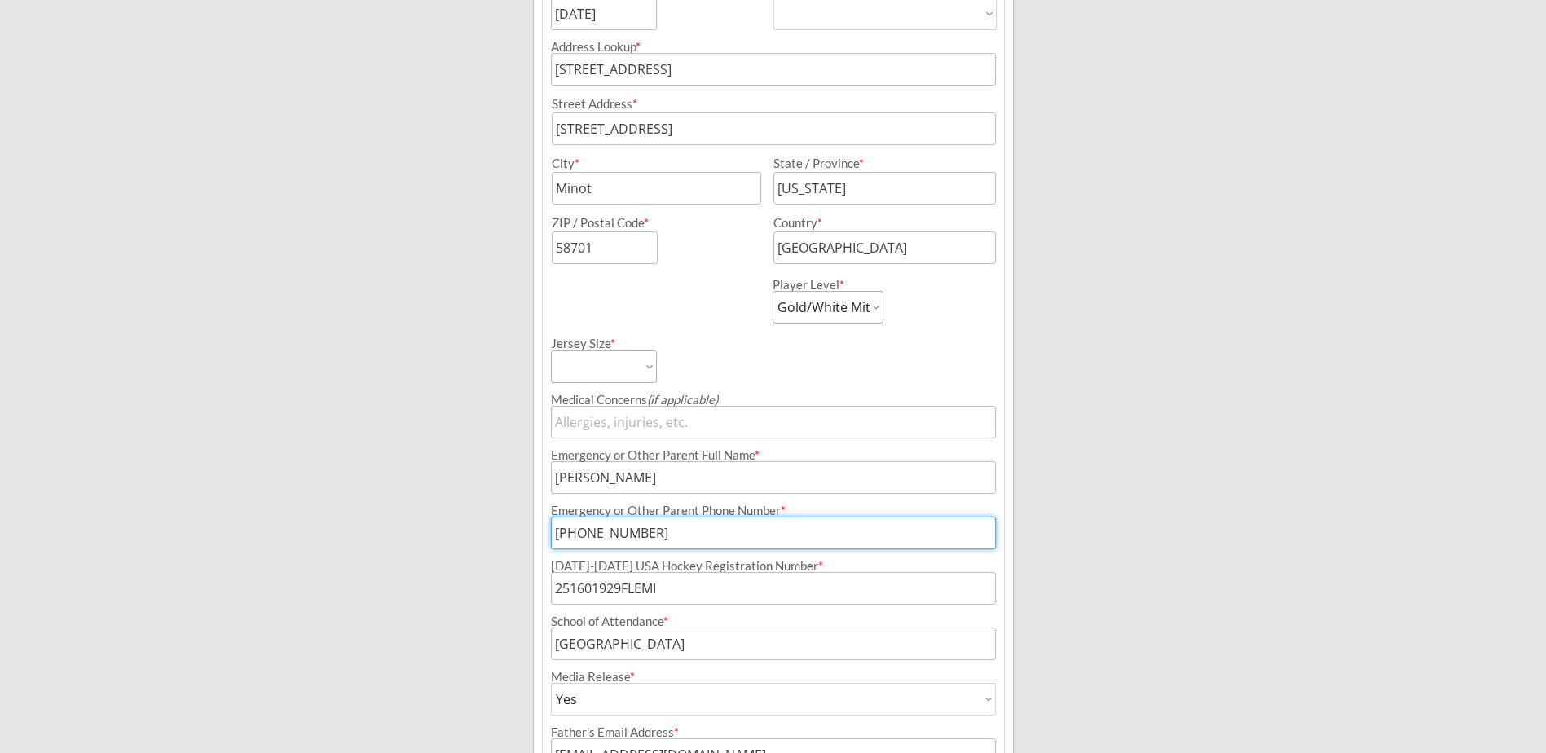
click at [635, 524] on input "input" at bounding box center [773, 533] width 445 height 33
click at [660, 531] on input "input" at bounding box center [773, 533] width 445 height 33
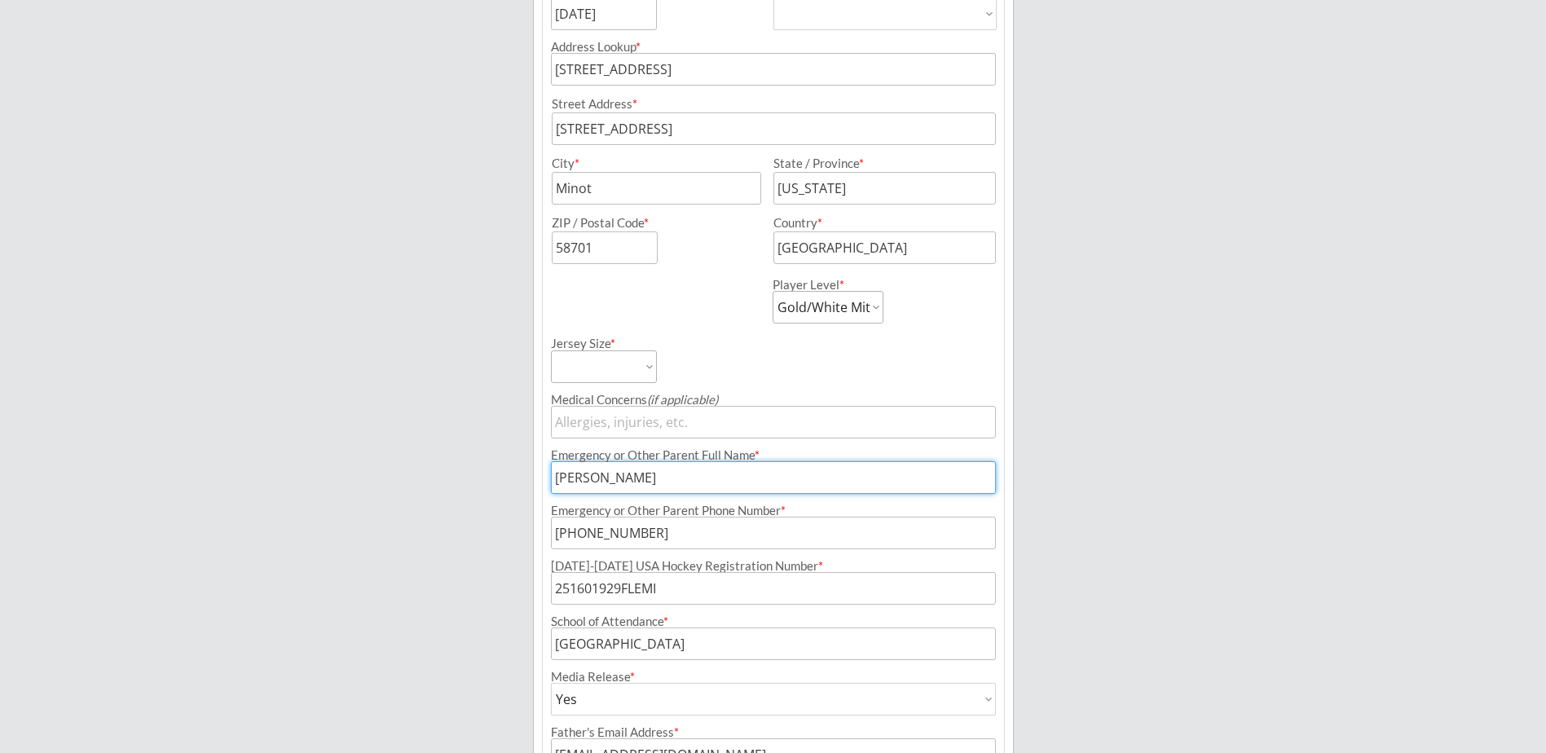
click at [661, 474] on input "input" at bounding box center [773, 477] width 445 height 33
click at [487, 476] on div "Minot Hockey Boosters Organizer Info 2 Registrations Forms 3 Waivers & Payment …" at bounding box center [773, 281] width 1546 height 1378
drag, startPoint x: 653, startPoint y: 484, endPoint x: 518, endPoint y: 492, distance: 134.7
click at [518, 492] on div "Minot Hockey Boosters Organizer Info 2 Registrations Forms 3 Waivers & Payment …" at bounding box center [773, 281] width 1546 height 1378
click at [581, 478] on input "input" at bounding box center [773, 477] width 445 height 33
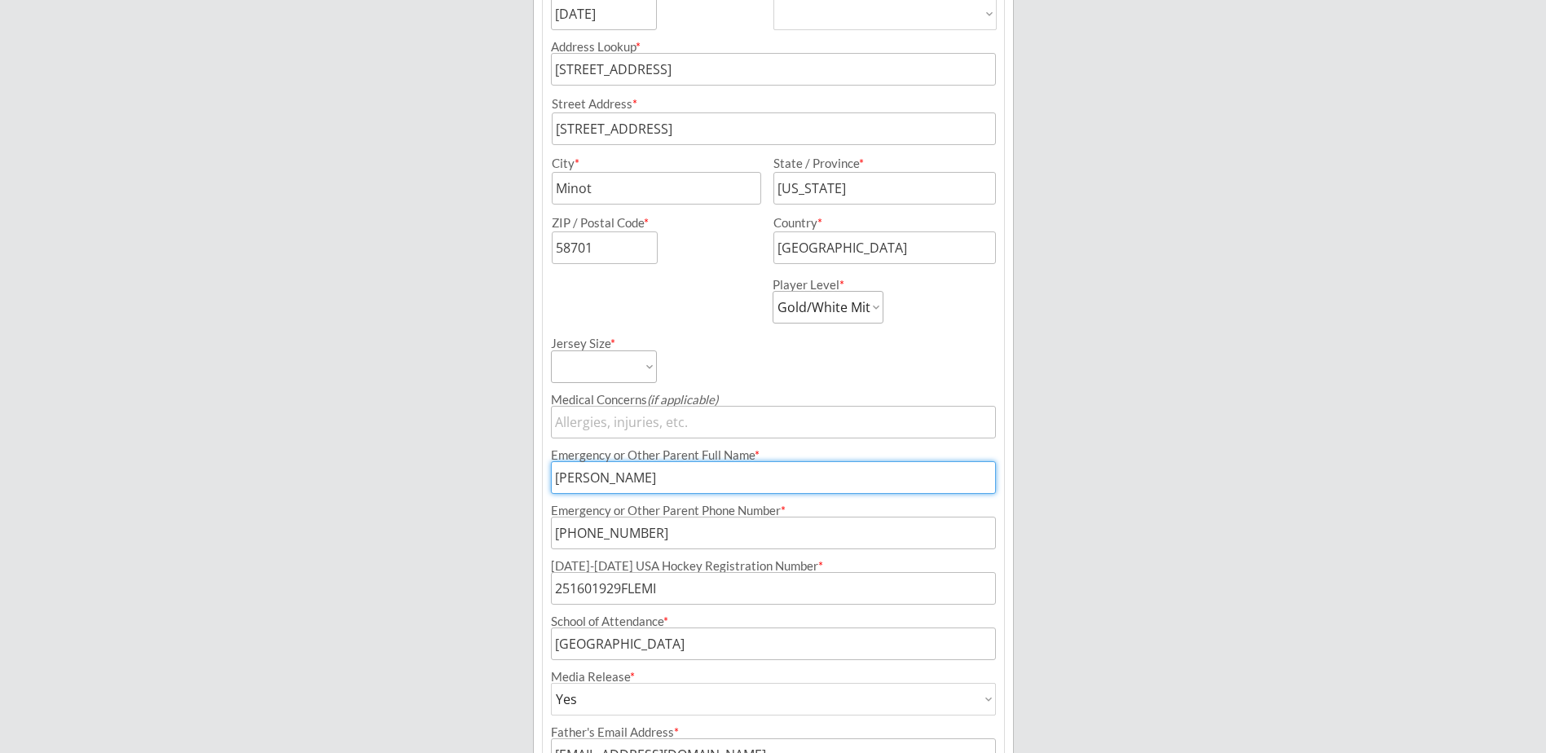
drag, startPoint x: 585, startPoint y: 478, endPoint x: 521, endPoint y: 481, distance: 64.4
click at [521, 481] on div "Minot Hockey Boosters Organizer Info 2 Registrations Forms 3 Waivers & Payment …" at bounding box center [773, 281] width 1546 height 1378
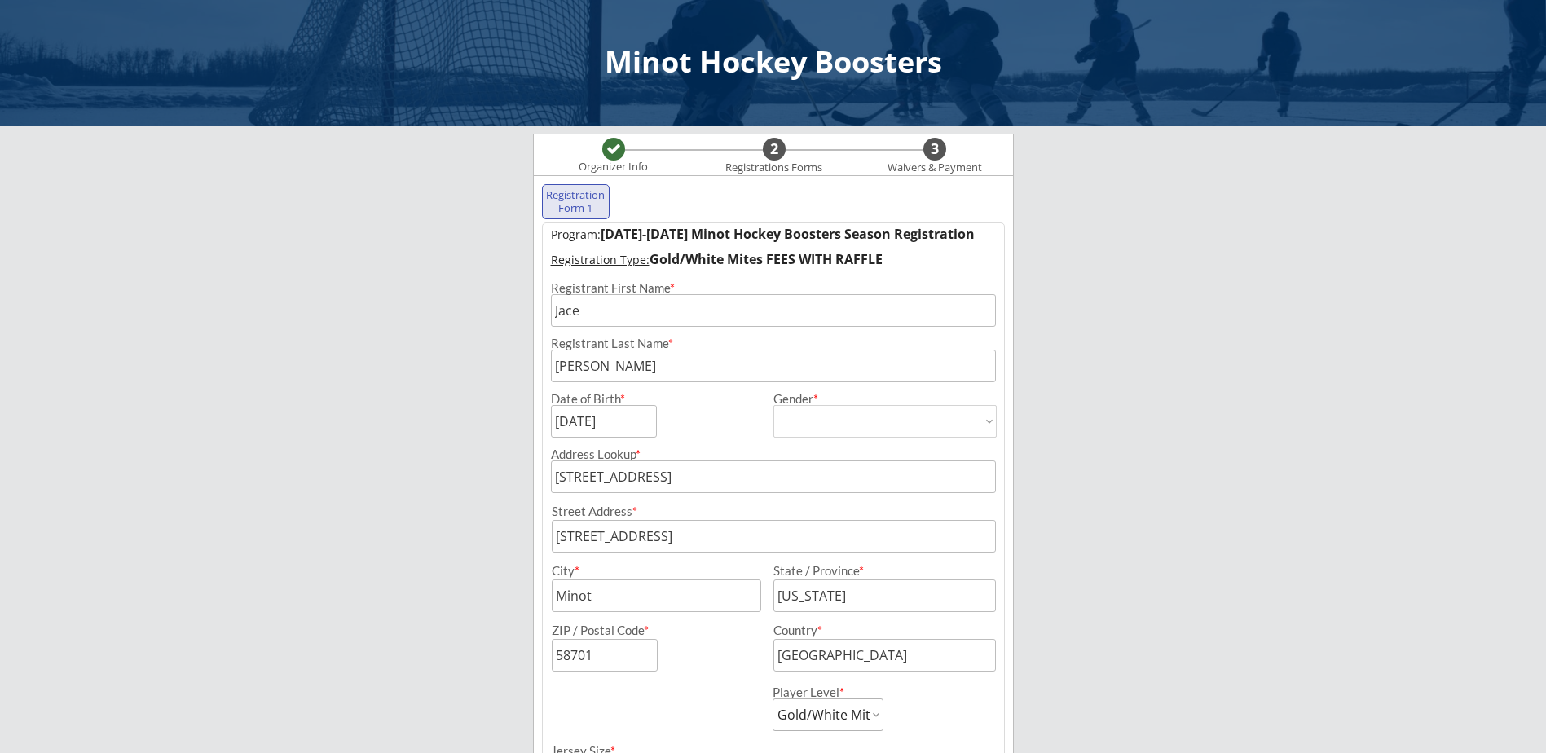
click at [614, 150] on div at bounding box center [613, 149] width 15 height 15
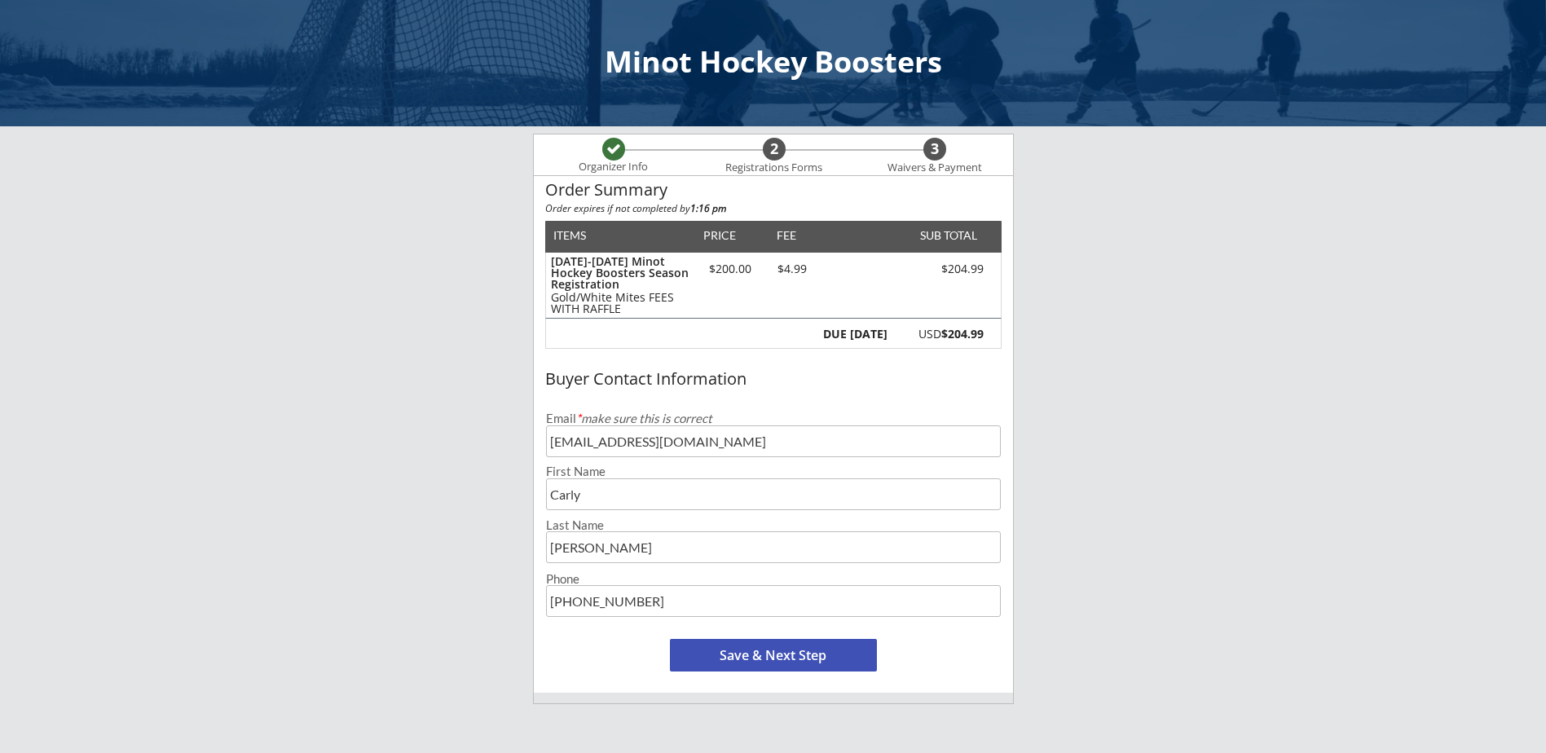
click at [776, 655] on button "Save & Next Step" at bounding box center [773, 655] width 207 height 33
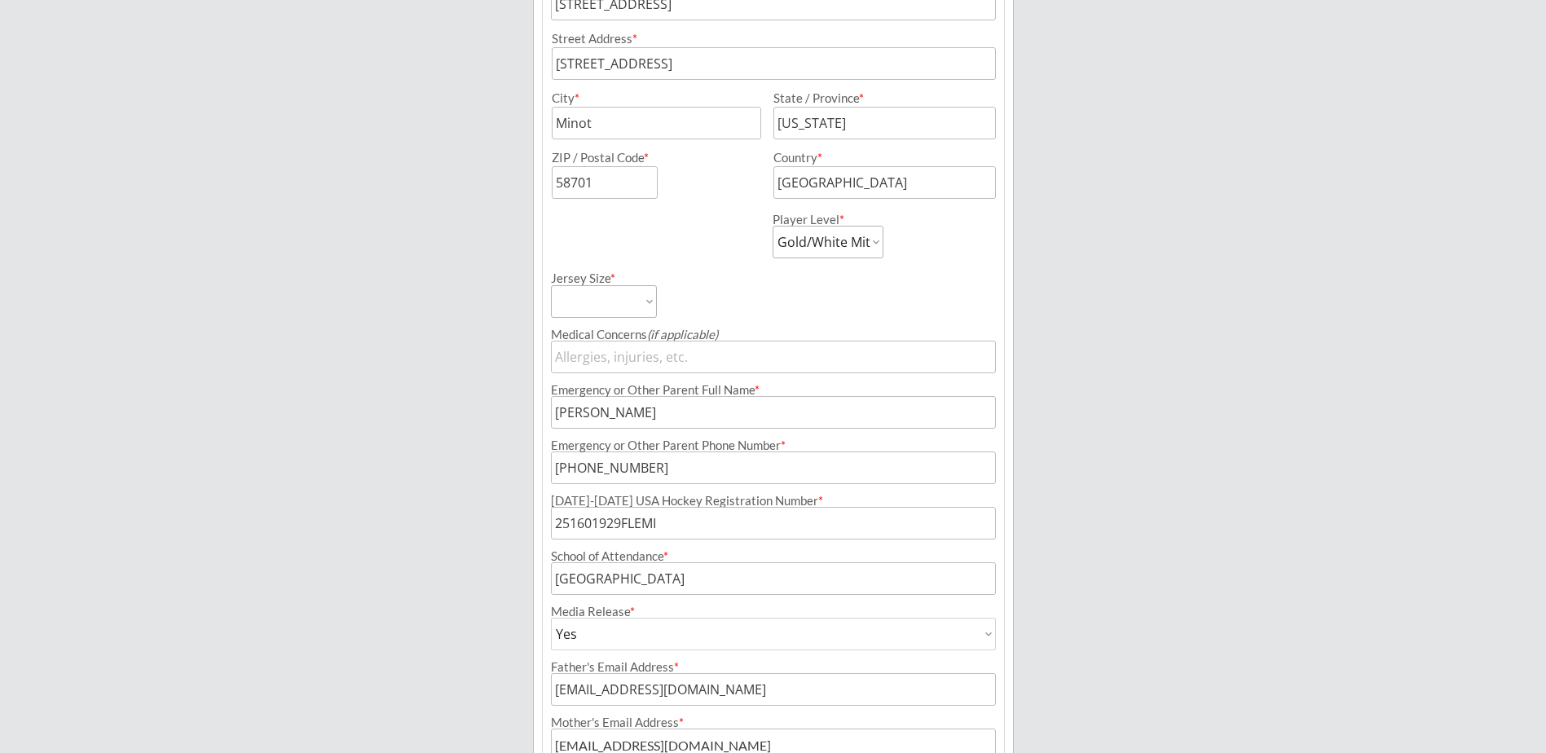
scroll to position [525, 0]
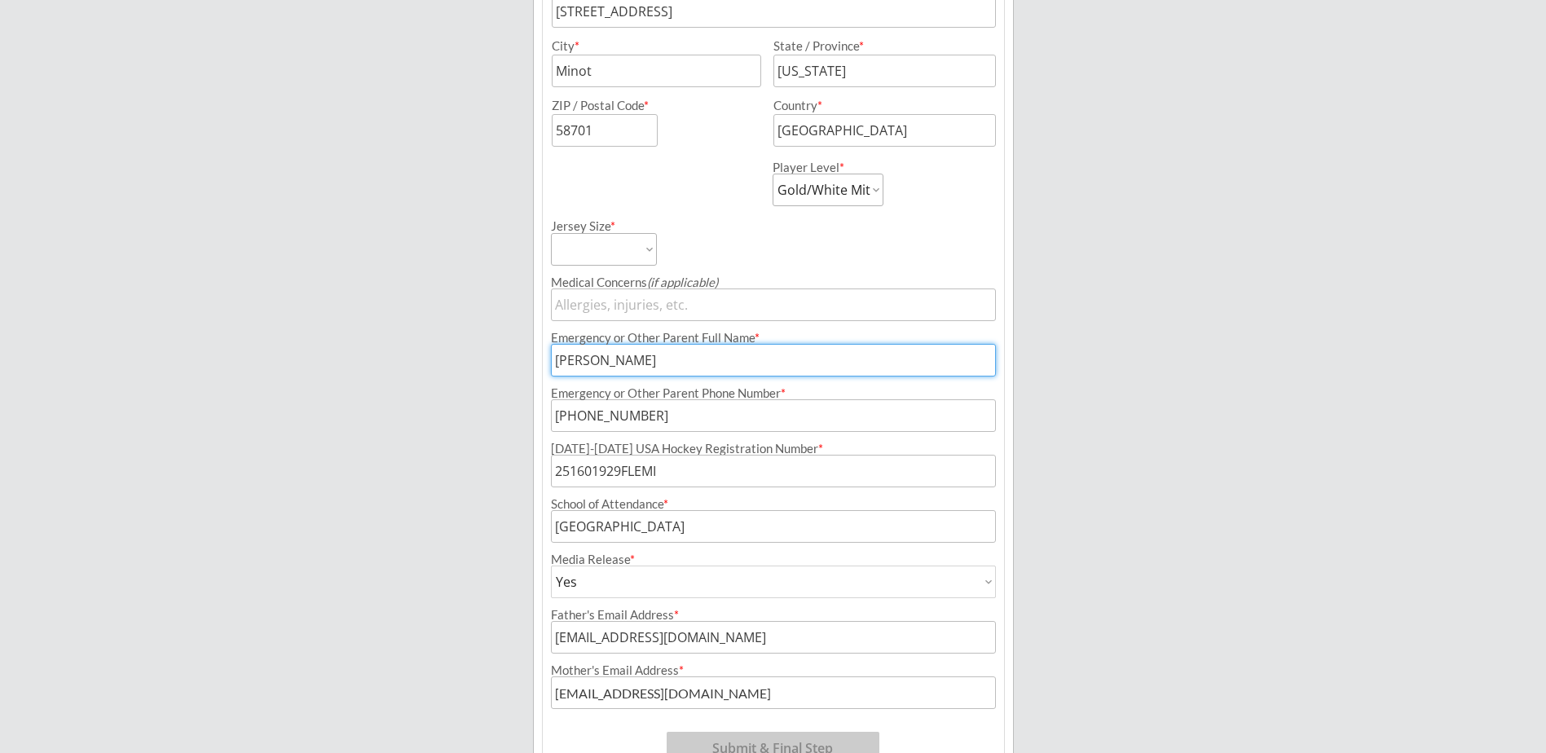
drag, startPoint x: 586, startPoint y: 364, endPoint x: 522, endPoint y: 364, distance: 64.4
click at [522, 364] on div "Minot Hockey Boosters Organizer Info 2 Registrations Forms 3 Waivers & Payment …" at bounding box center [773, 164] width 1546 height 1378
type input "[PERSON_NAME]"
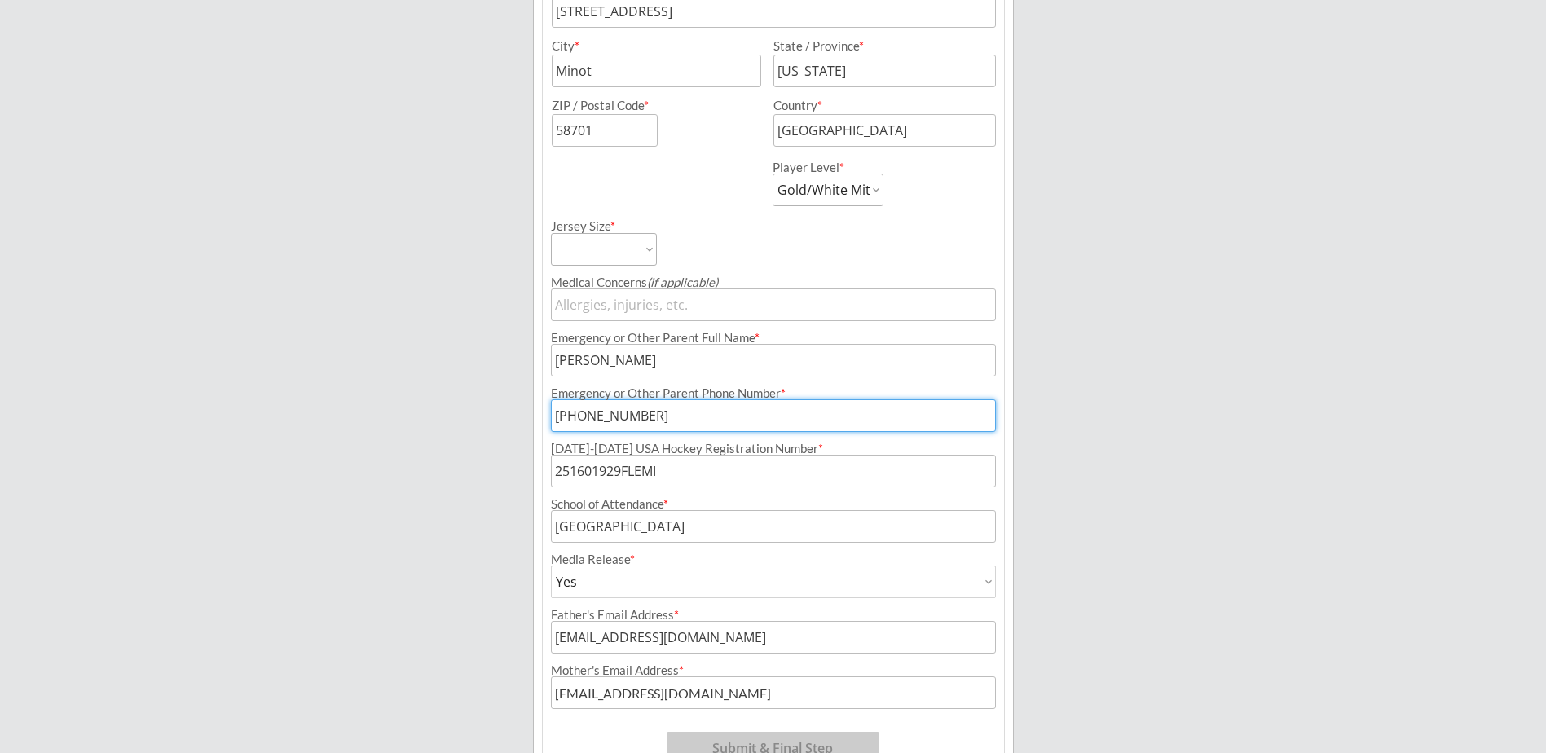
type input "[PHONE_NUMBER]"
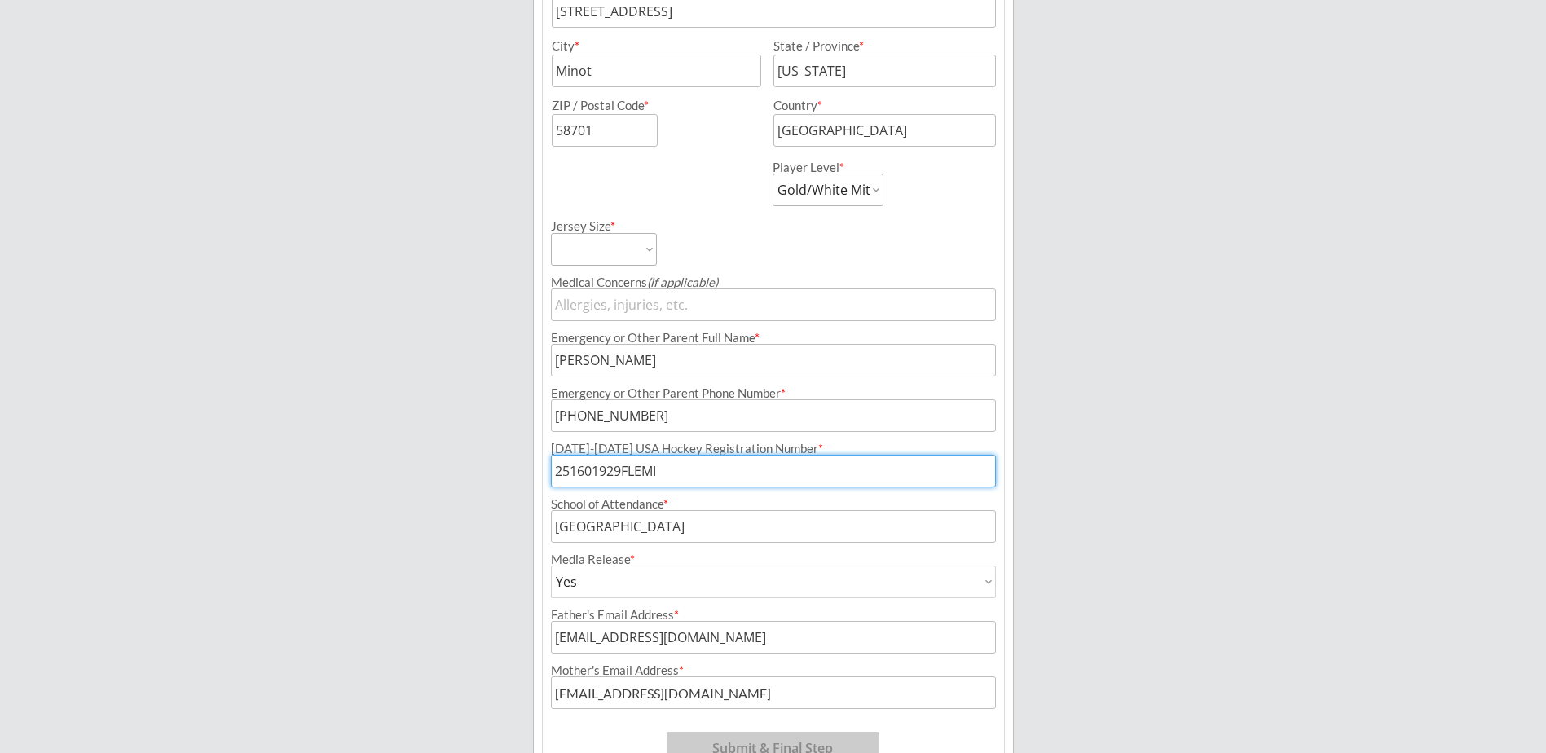
click at [672, 578] on select "Yes No" at bounding box center [773, 582] width 445 height 33
click at [1152, 548] on div "Minot Hockey Boosters Organizer Info 2 Registrations Forms 3 Waivers & Payment …" at bounding box center [773, 164] width 1546 height 1378
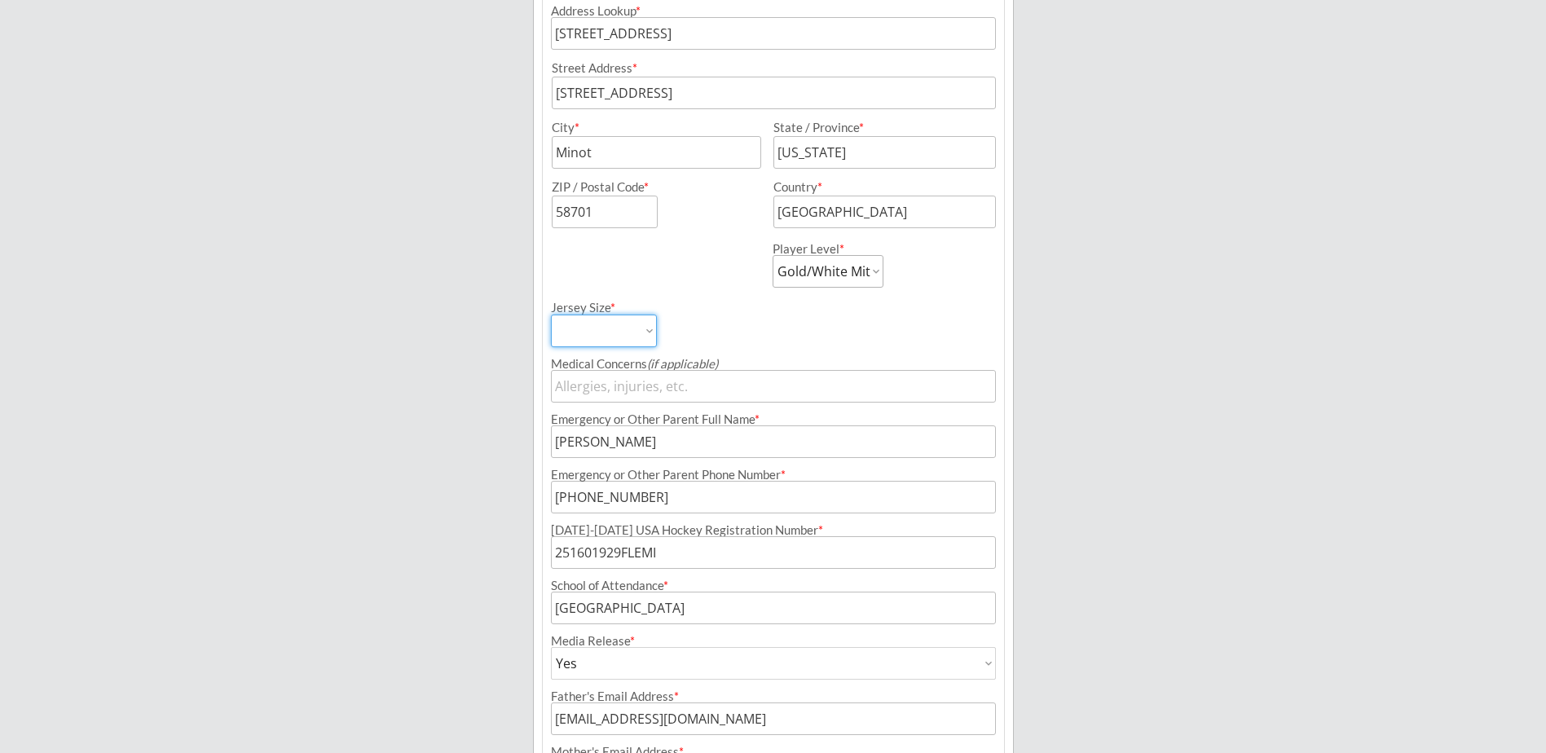
click at [640, 333] on select "Adult Small Adult Medium Adult Large Adult XL Goalie Cut" at bounding box center [604, 331] width 106 height 33
select select ""Adult Small""
click at [551, 315] on select "Adult Small Adult Medium Adult Large Adult XL Goalie Cut" at bounding box center [604, 331] width 106 height 33
click at [390, 347] on div "Minot Hockey Boosters Organizer Info 2 Registrations Forms 3 Waivers & Payment …" at bounding box center [773, 246] width 1546 height 1378
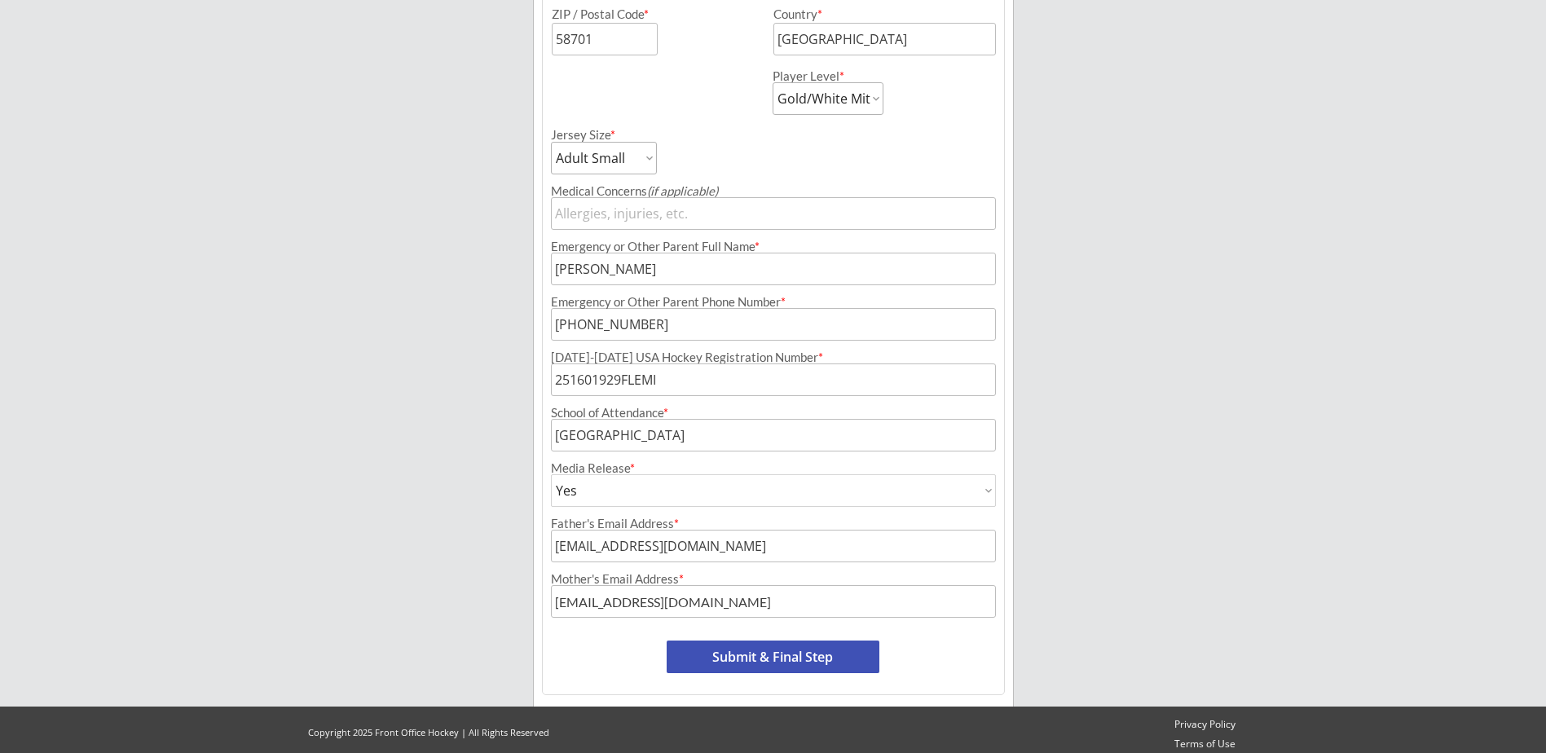
scroll to position [625, 0]
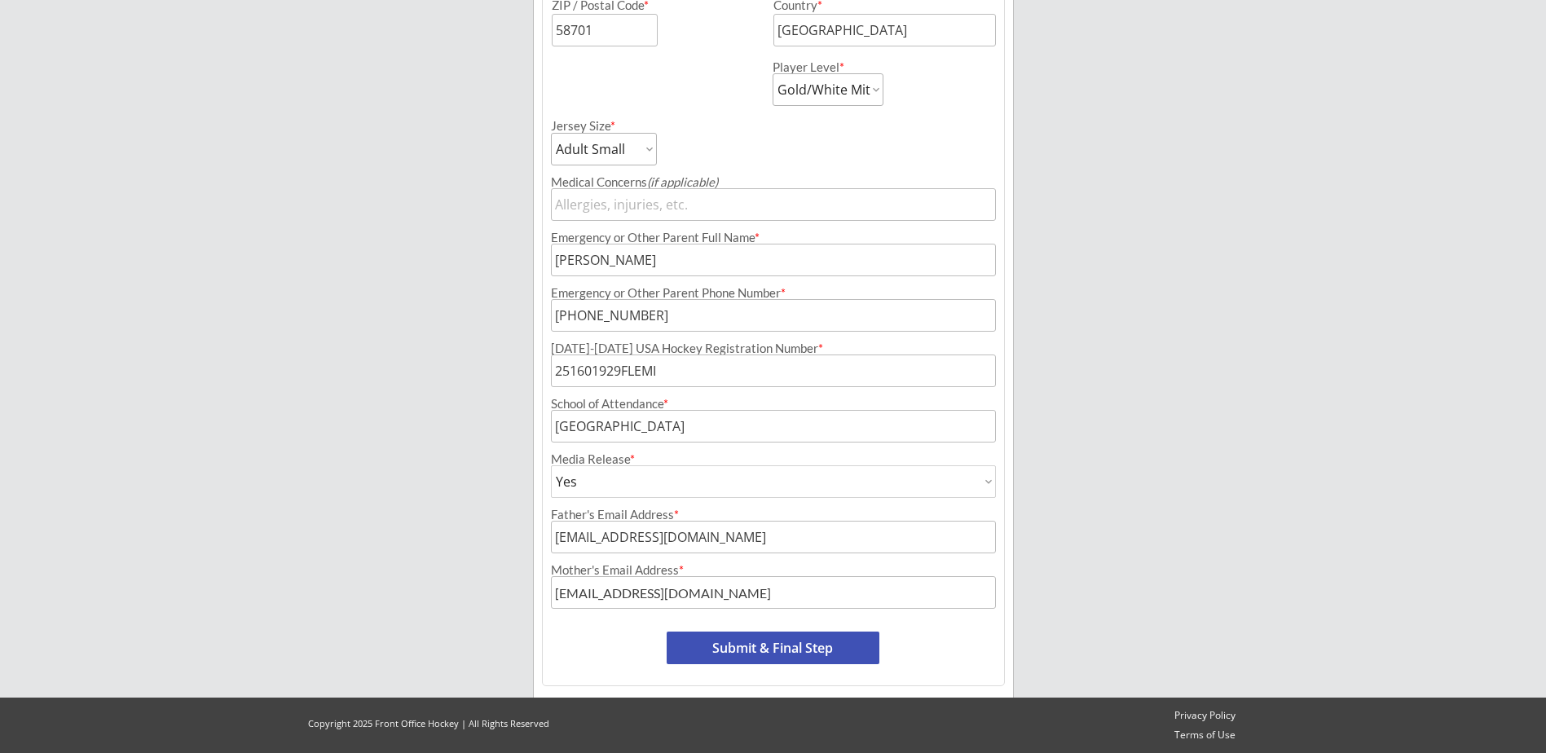
click at [800, 646] on button "Submit & Final Step" at bounding box center [773, 648] width 213 height 33
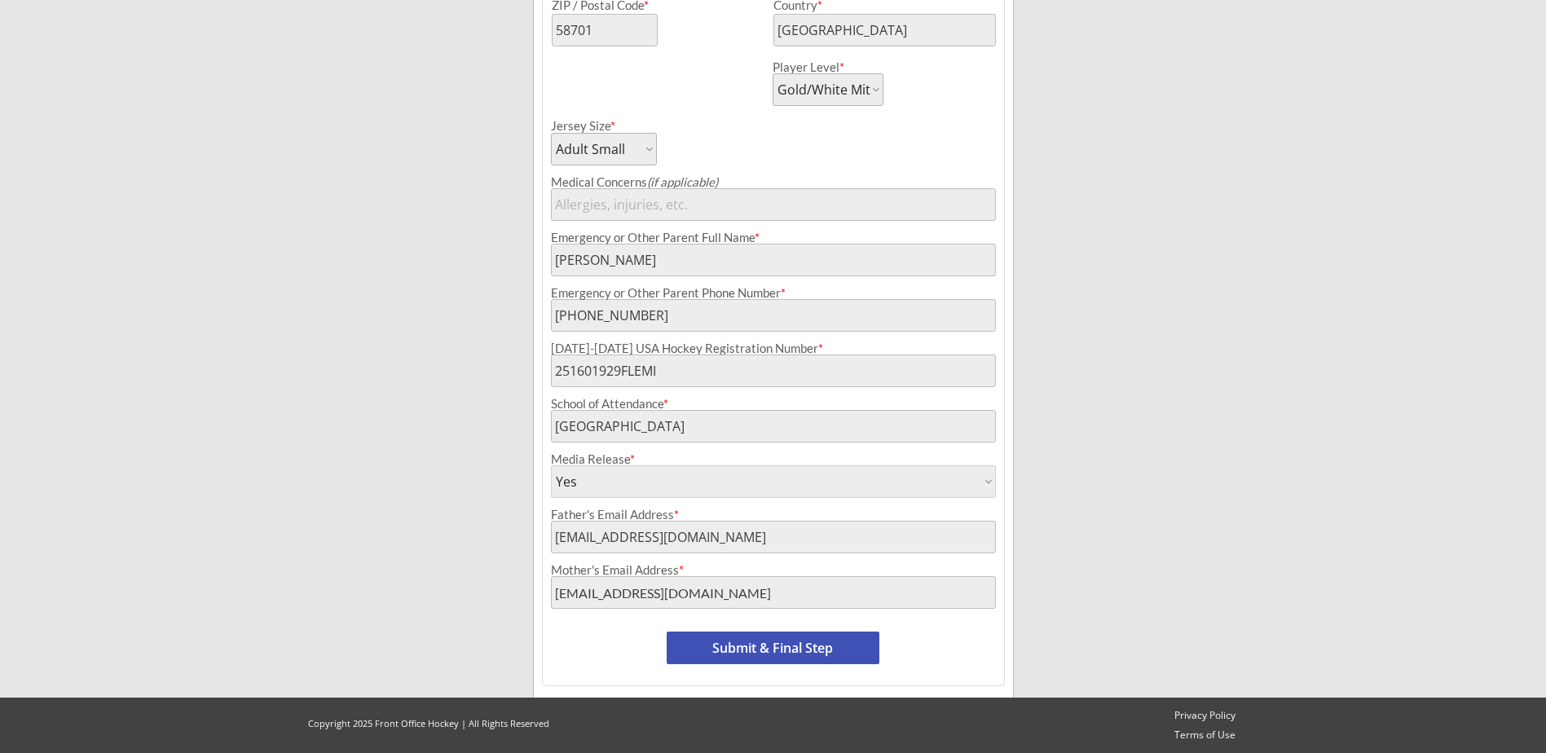
click at [757, 649] on button "Submit & Final Step" at bounding box center [773, 648] width 213 height 33
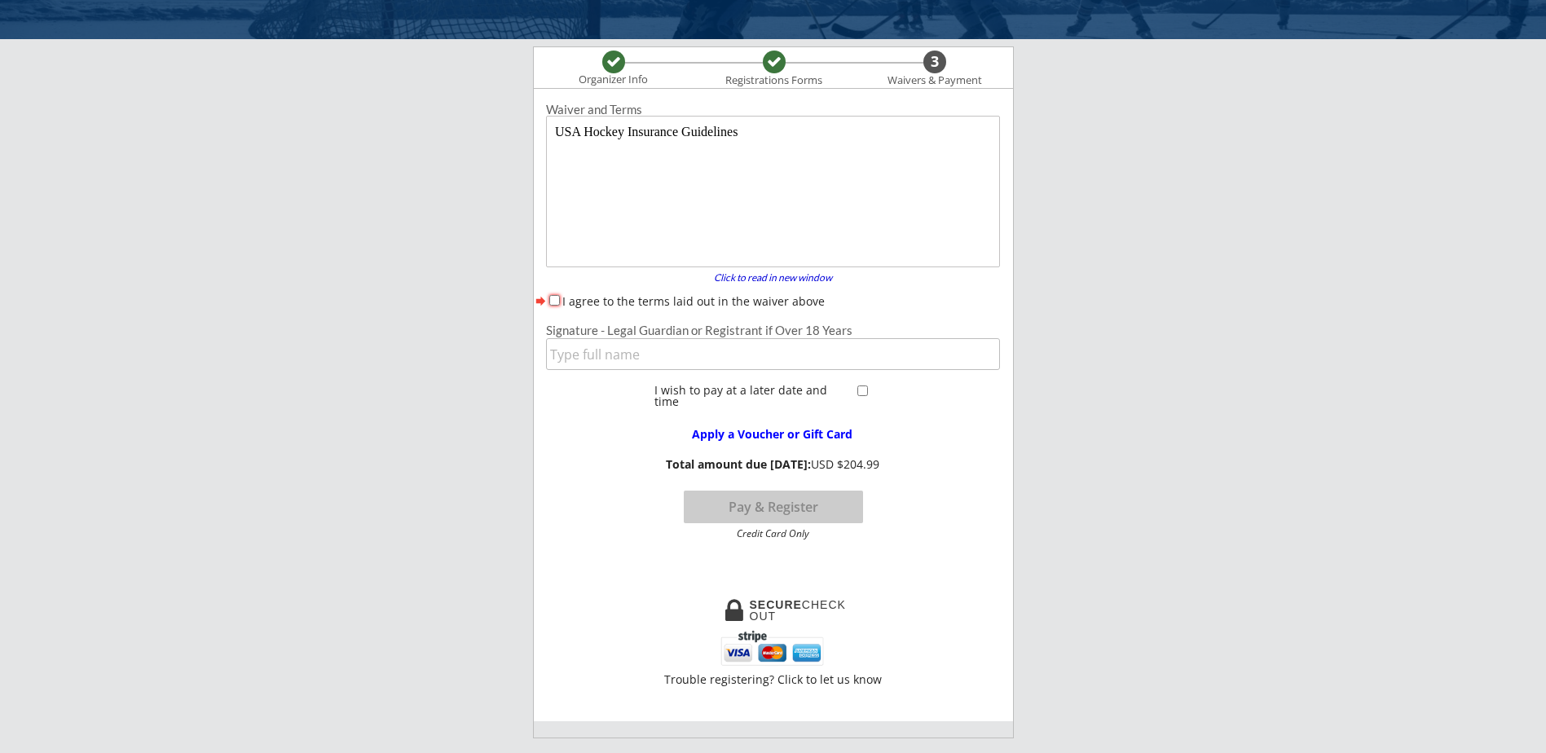
scroll to position [0, 0]
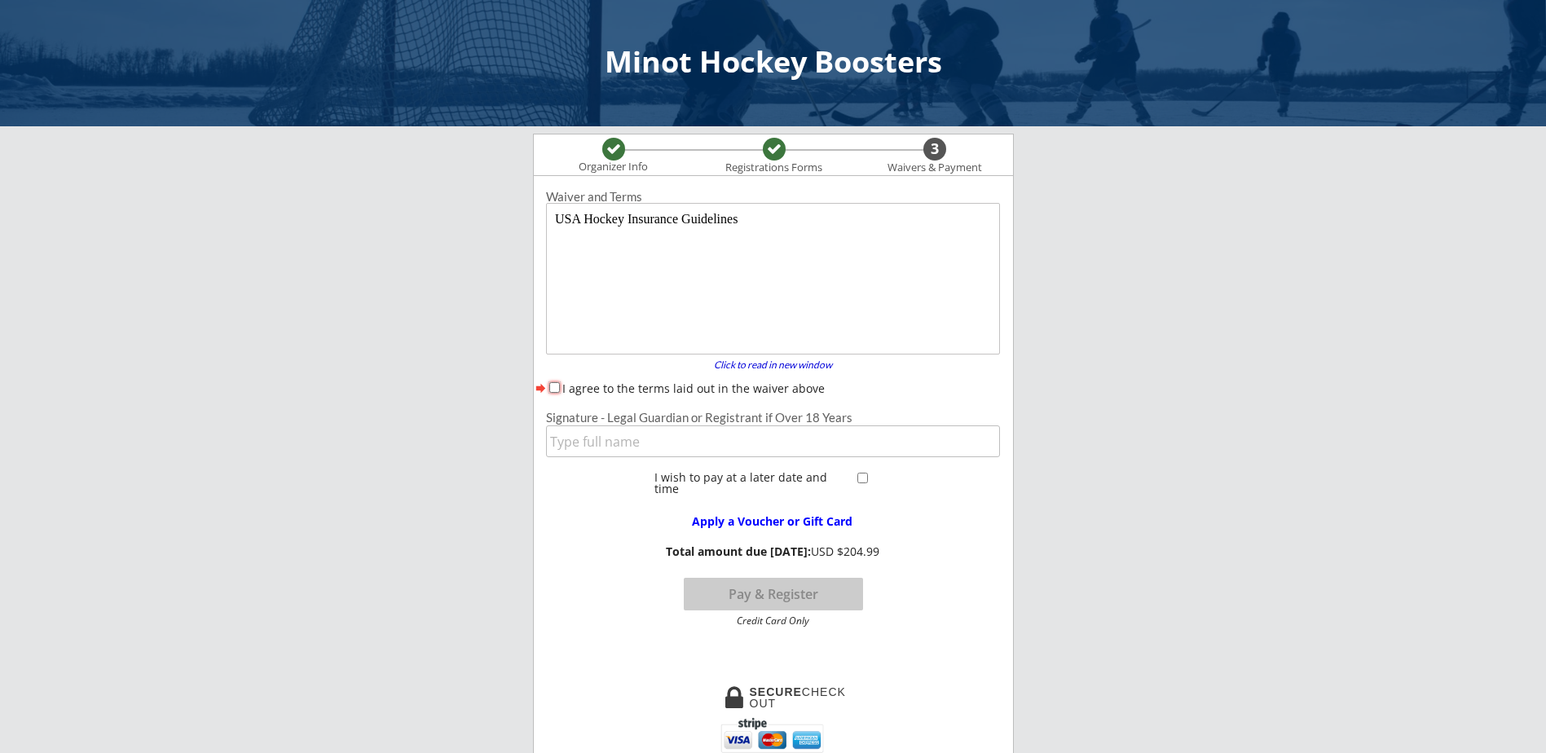
click at [549, 386] on input "I agree to the terms laid out in the waiver above" at bounding box center [554, 387] width 11 height 11
checkbox input "true"
click at [653, 444] on input "input" at bounding box center [773, 441] width 454 height 32
type input "[PERSON_NAME]"
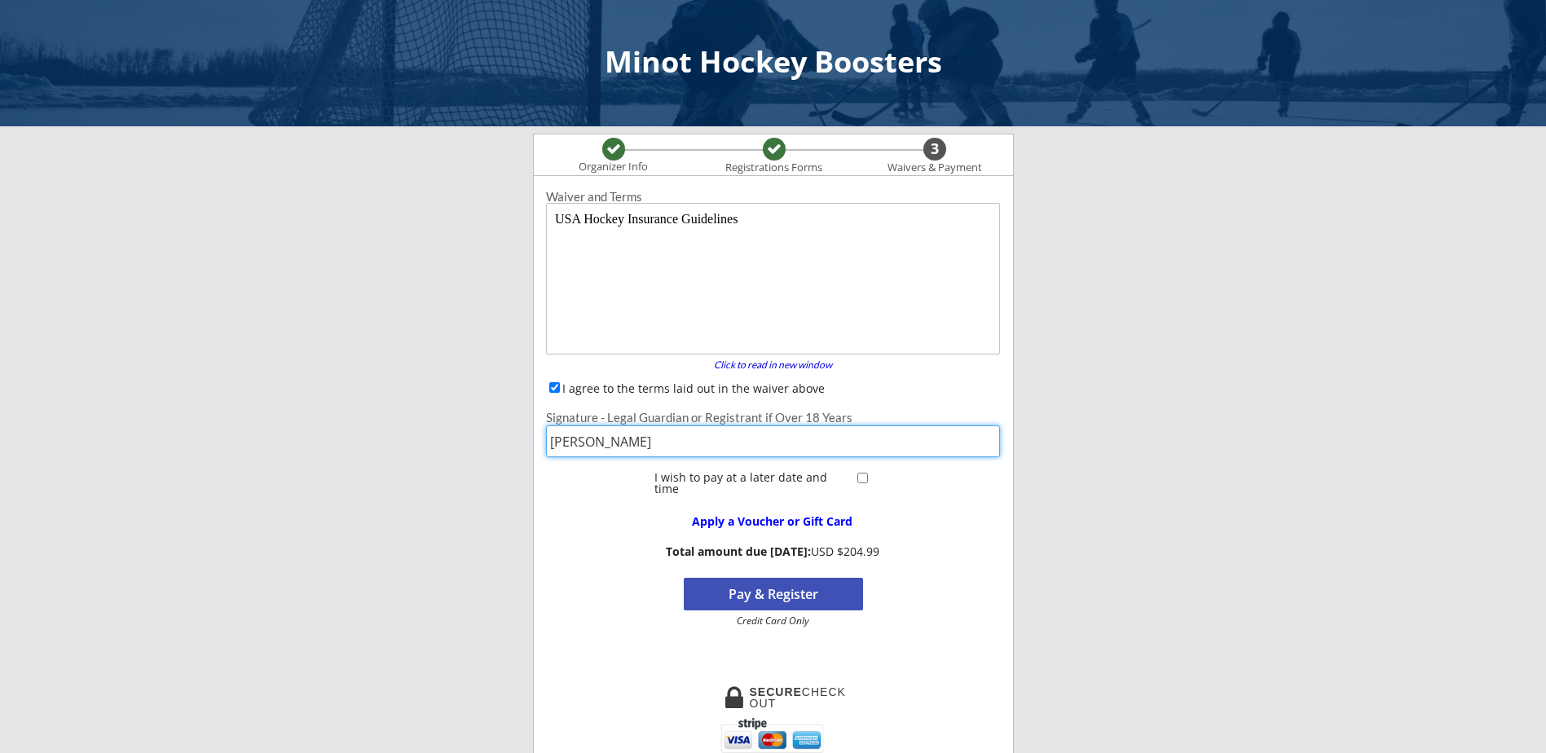
click at [793, 595] on button "Pay & Register" at bounding box center [773, 594] width 179 height 33
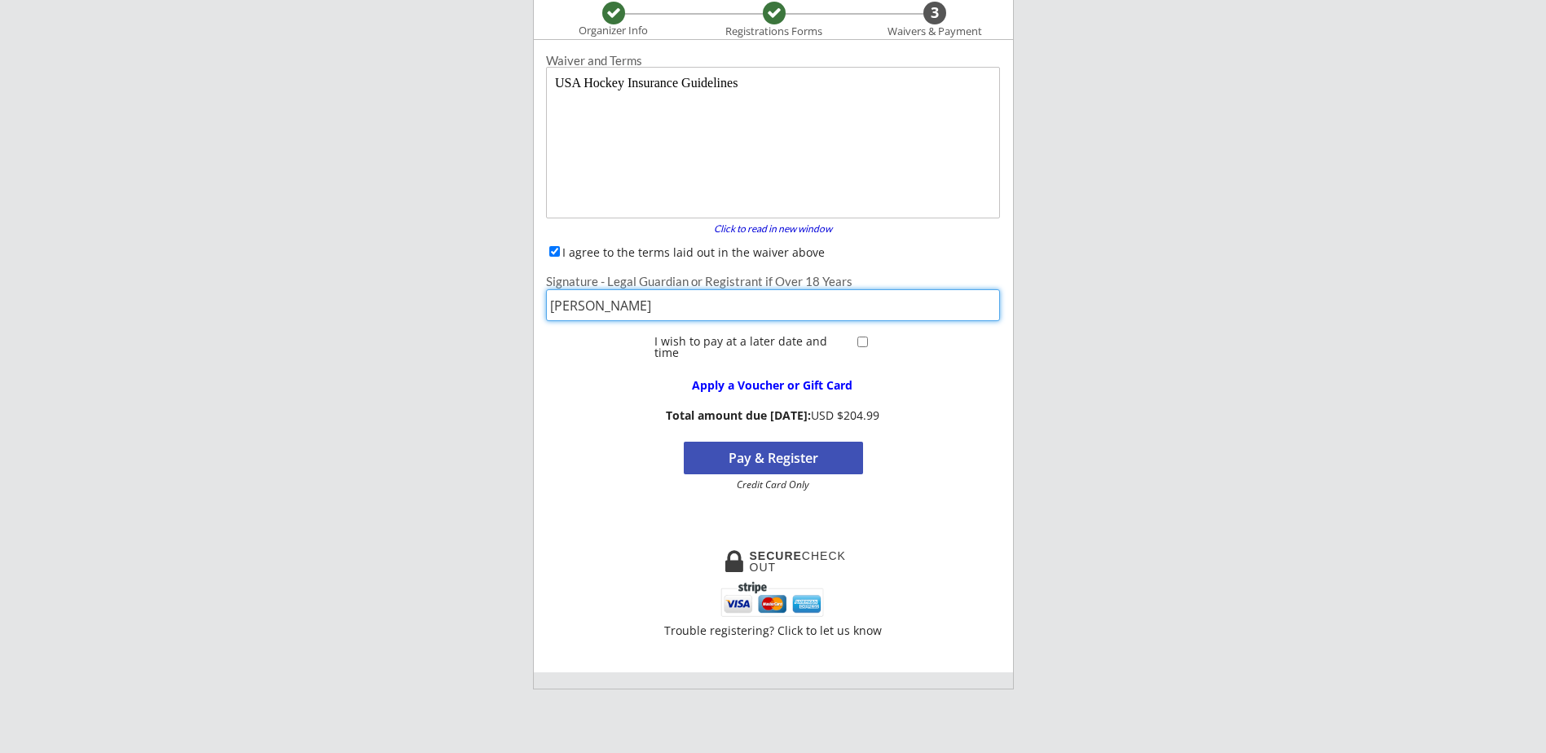
scroll to position [163, 0]
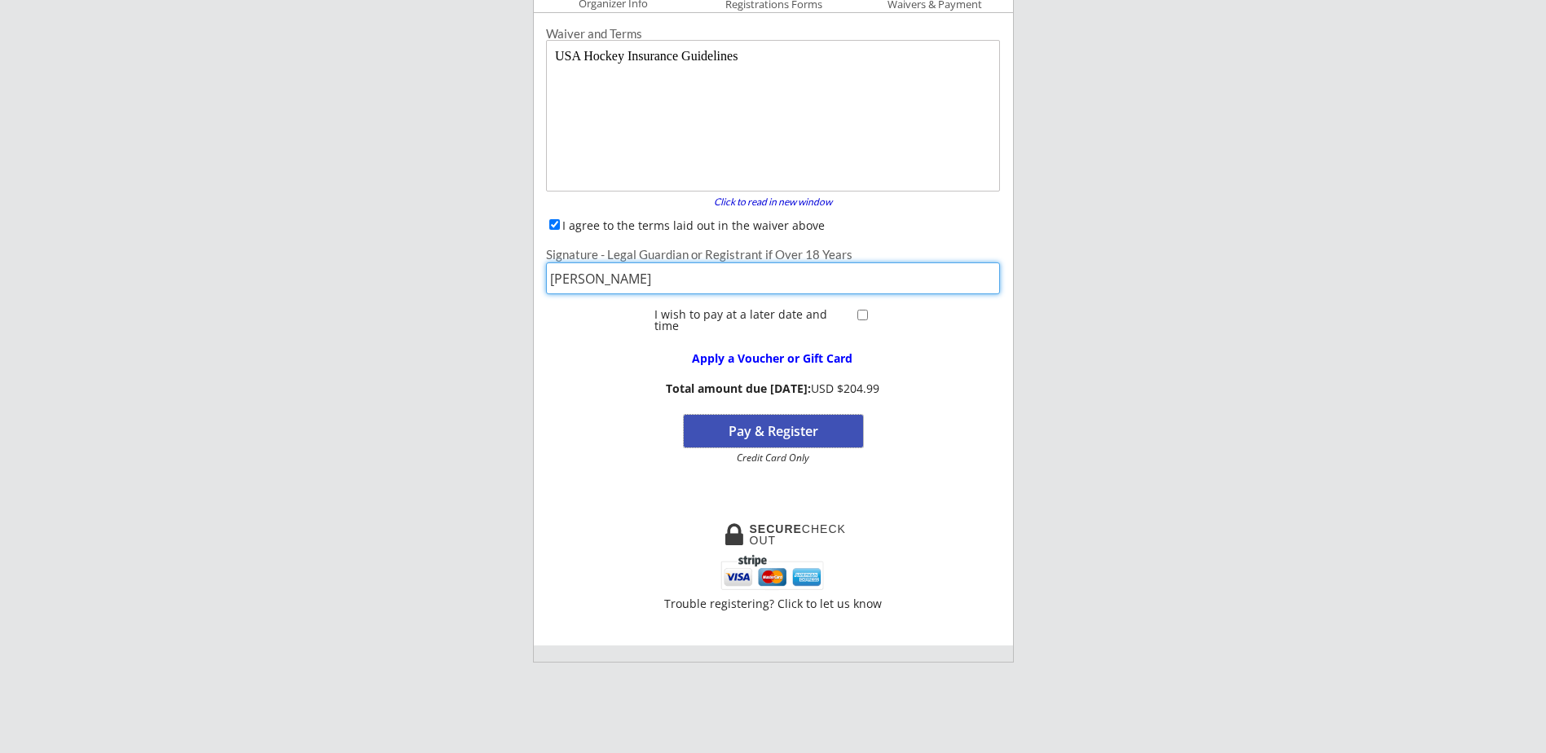
click at [835, 427] on button "Pay & Register" at bounding box center [773, 431] width 179 height 33
